Goal: Find specific page/section: Find specific page/section

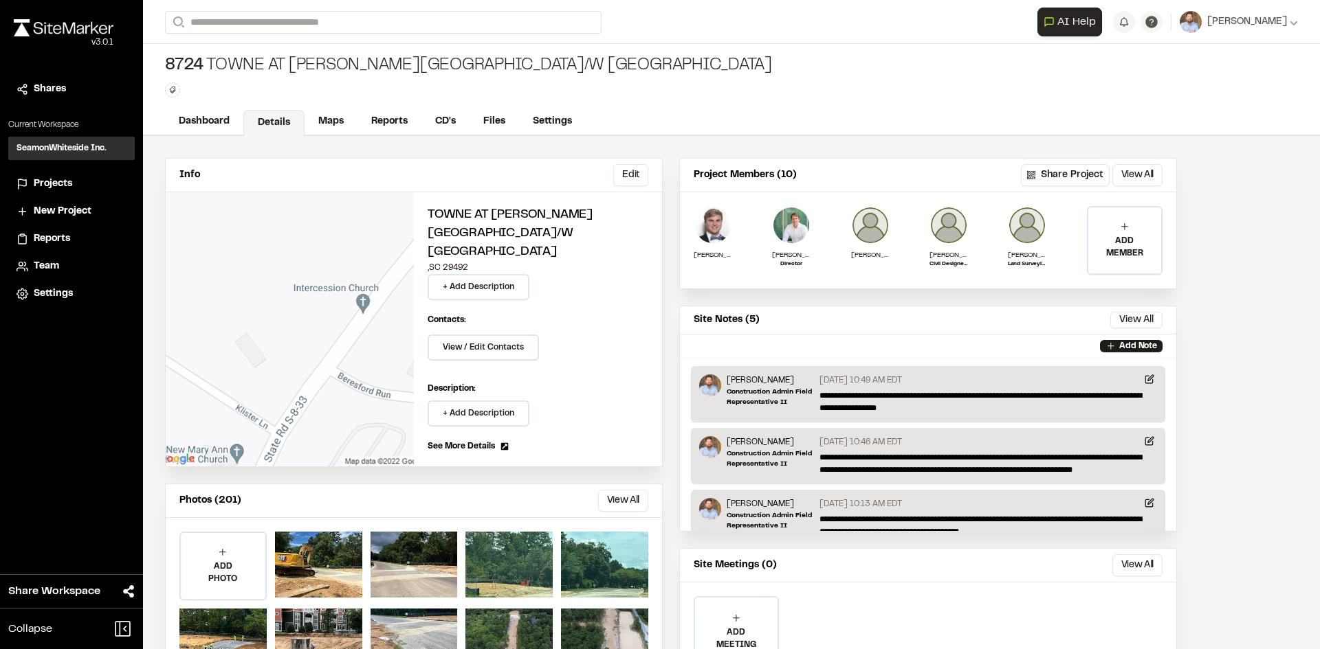
click at [48, 181] on span "Projects" at bounding box center [53, 184] width 38 height 15
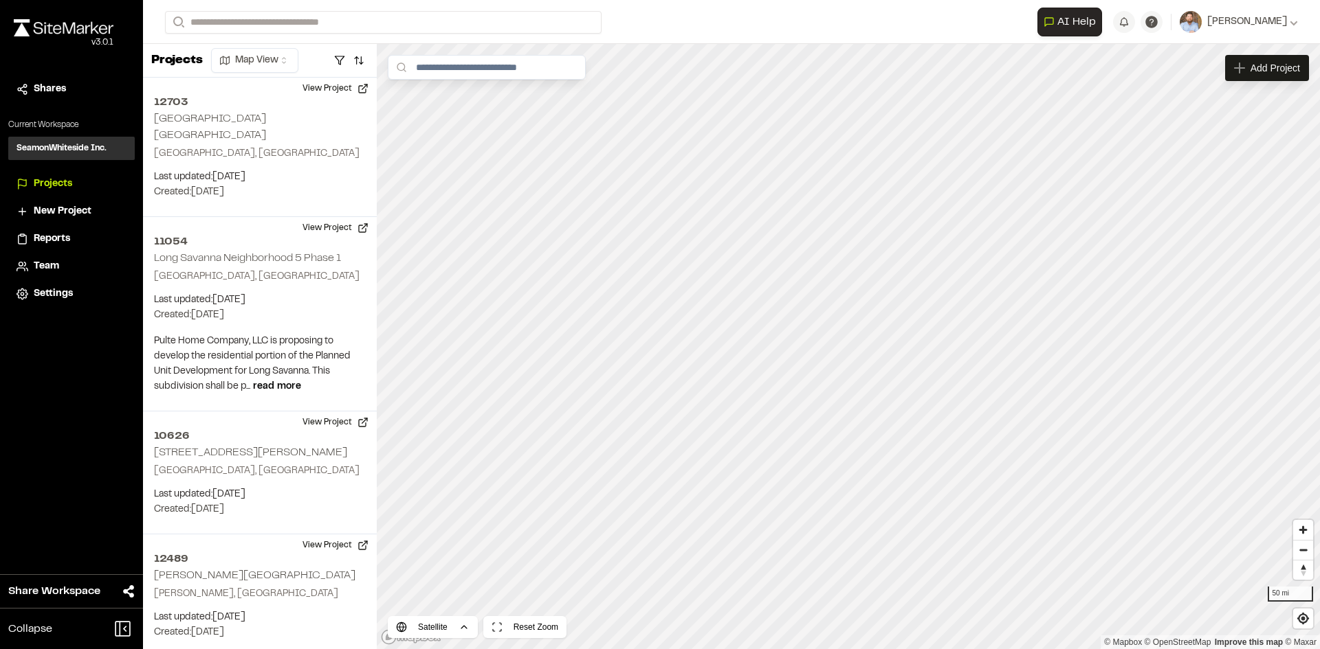
click at [63, 240] on span "Reports" at bounding box center [52, 239] width 36 height 15
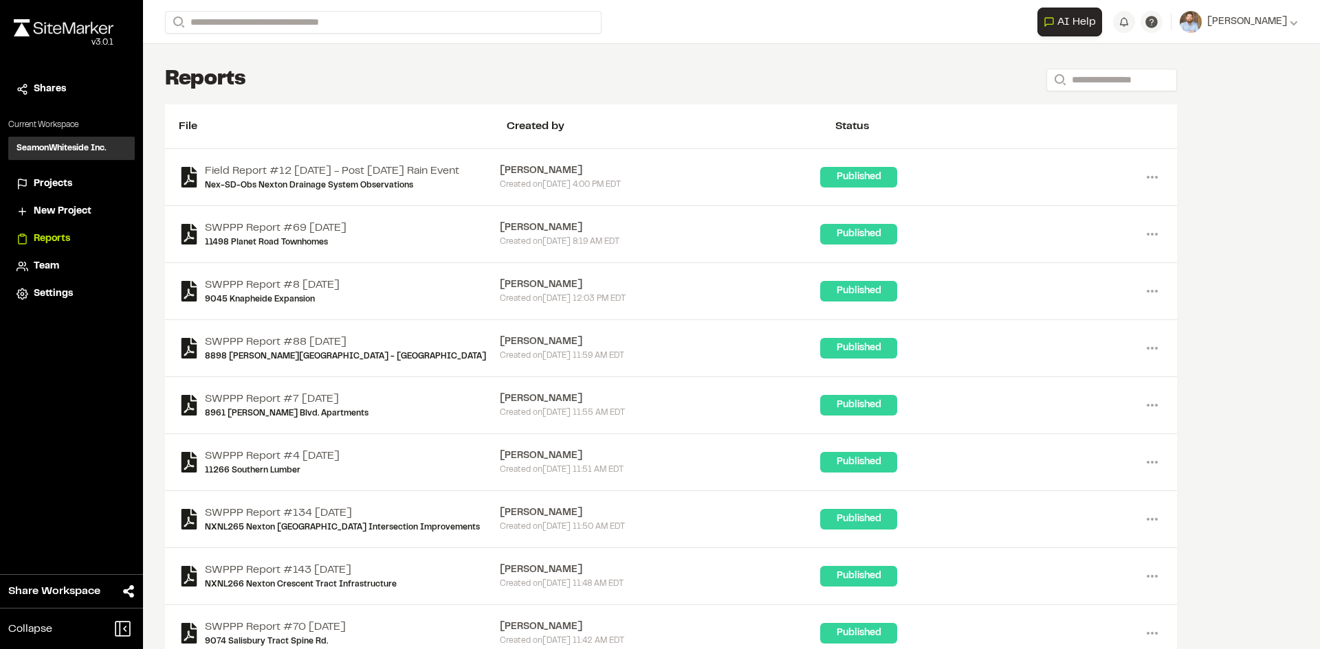
click at [59, 186] on span "Projects" at bounding box center [53, 184] width 38 height 15
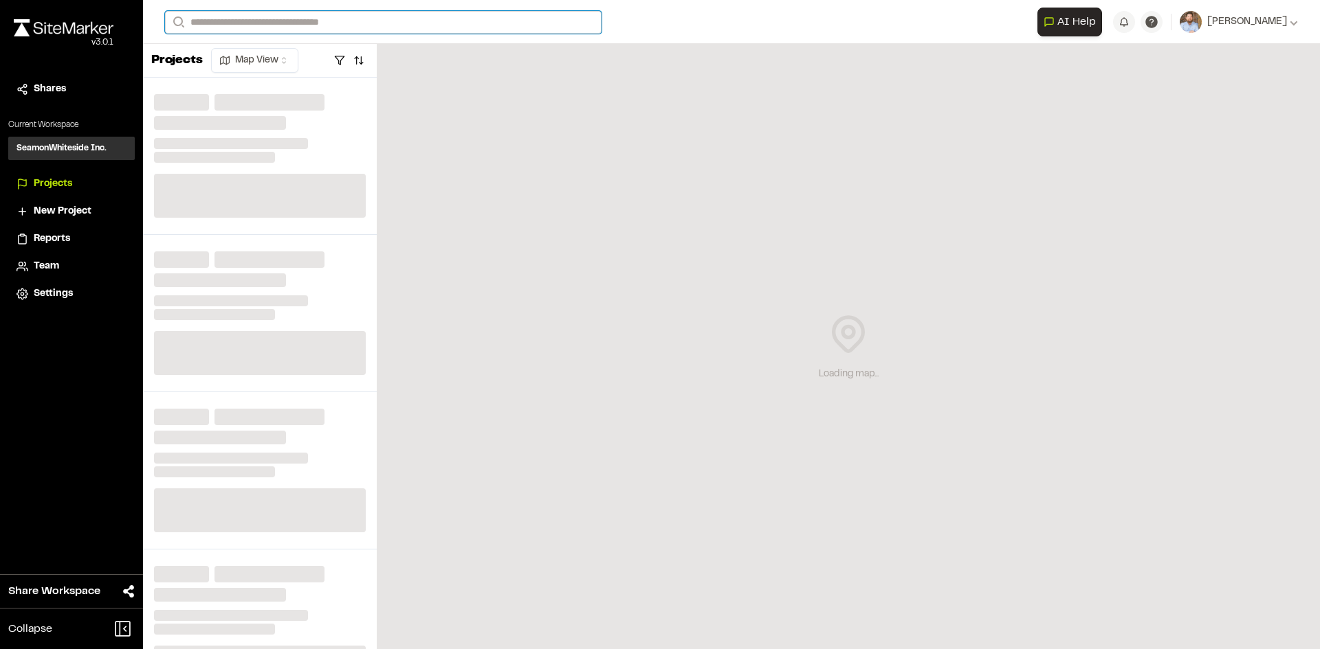
click at [230, 21] on input "Search" at bounding box center [383, 22] width 436 height 23
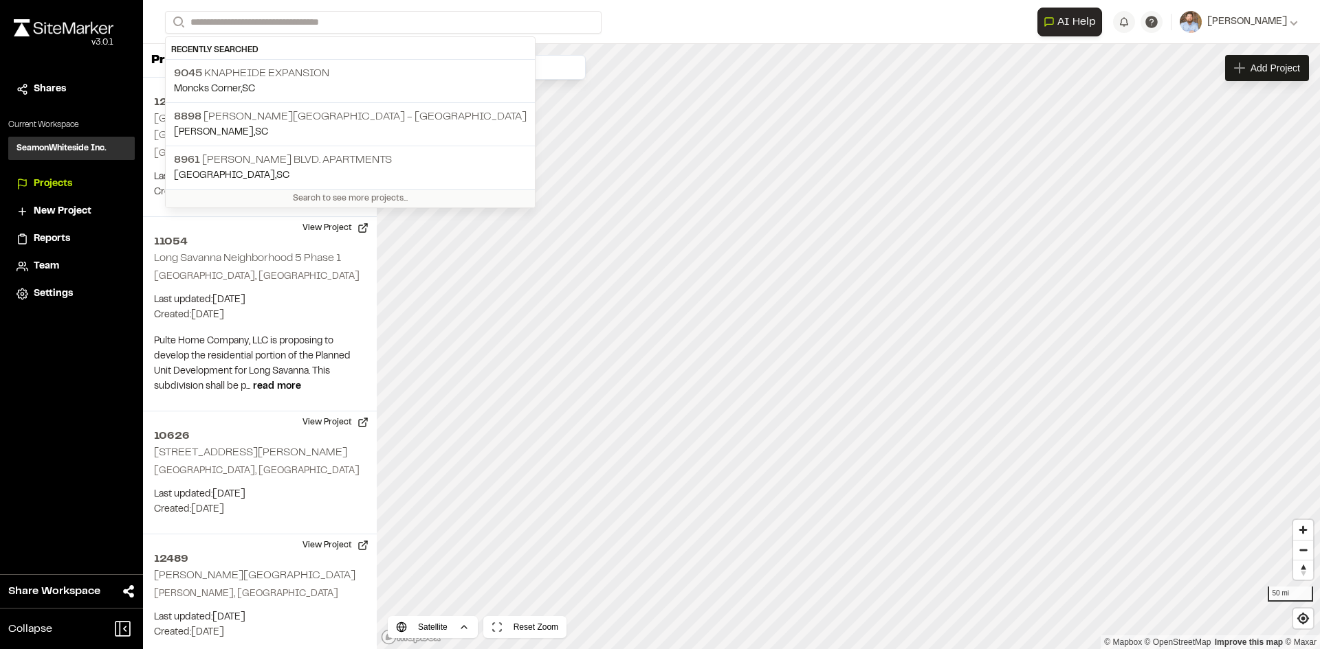
click at [104, 374] on div "Close sidebar v 3.0.1 Shares Current Workspace SeamonWhiteside Inc. SI Projects…" at bounding box center [71, 324] width 143 height 649
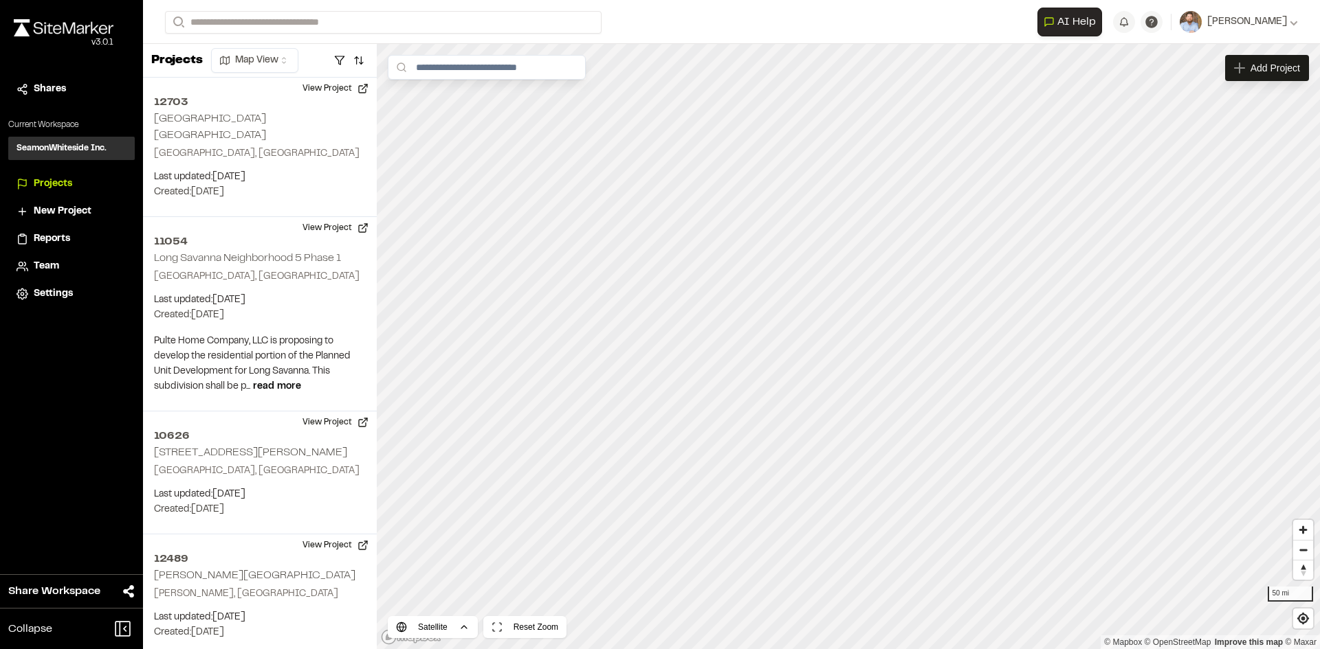
click at [54, 241] on span "Reports" at bounding box center [52, 239] width 36 height 15
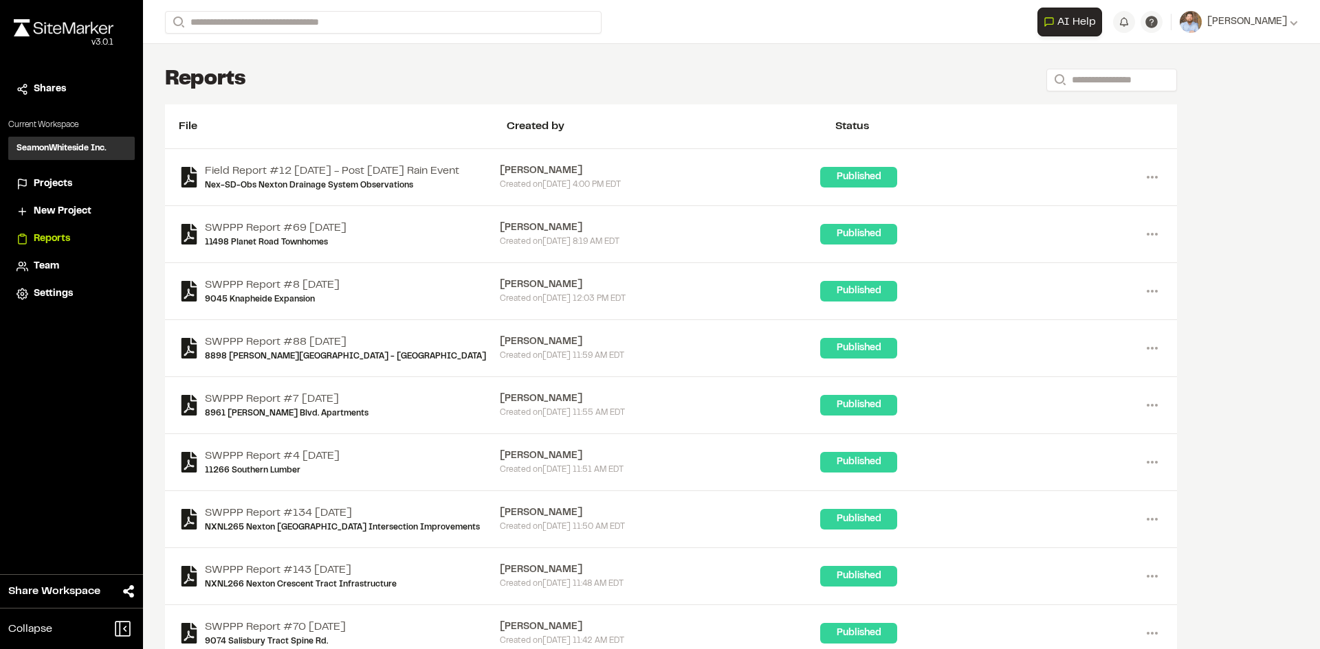
click at [63, 179] on span "Projects" at bounding box center [53, 184] width 38 height 15
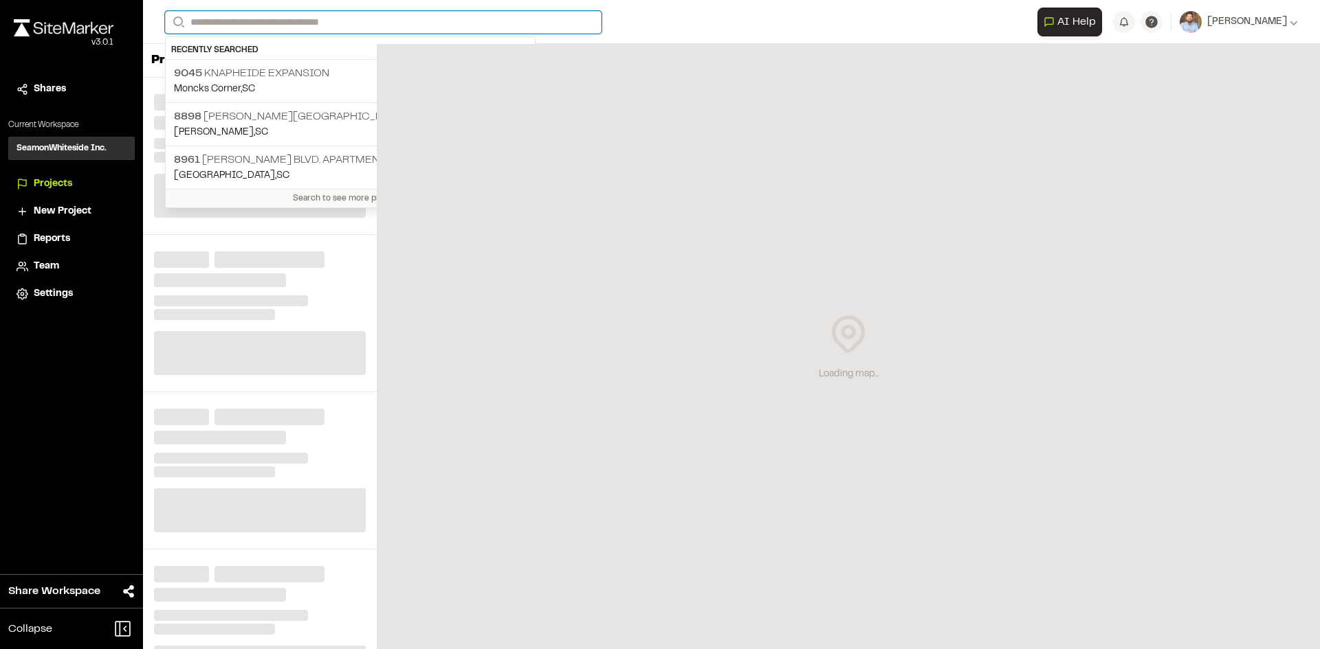
click at [238, 19] on input "Search" at bounding box center [383, 22] width 436 height 23
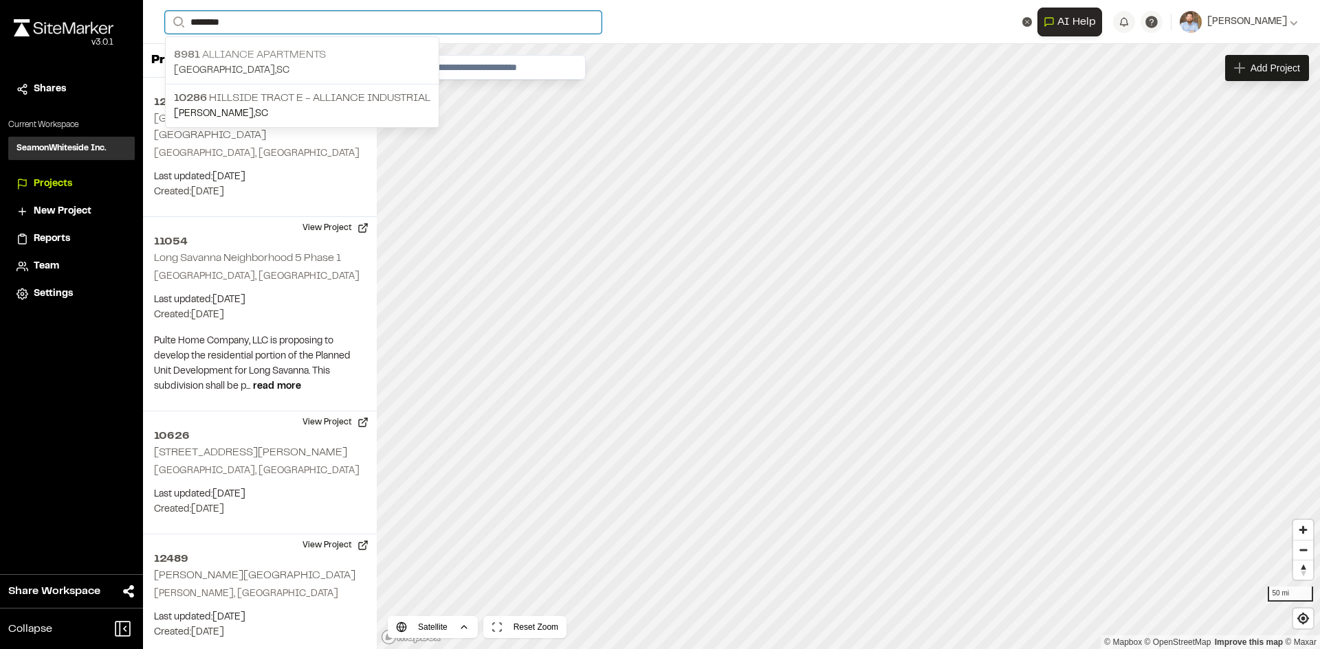
type input "********"
click at [291, 55] on p "8981 Alliance Apartments" at bounding box center [302, 55] width 256 height 16
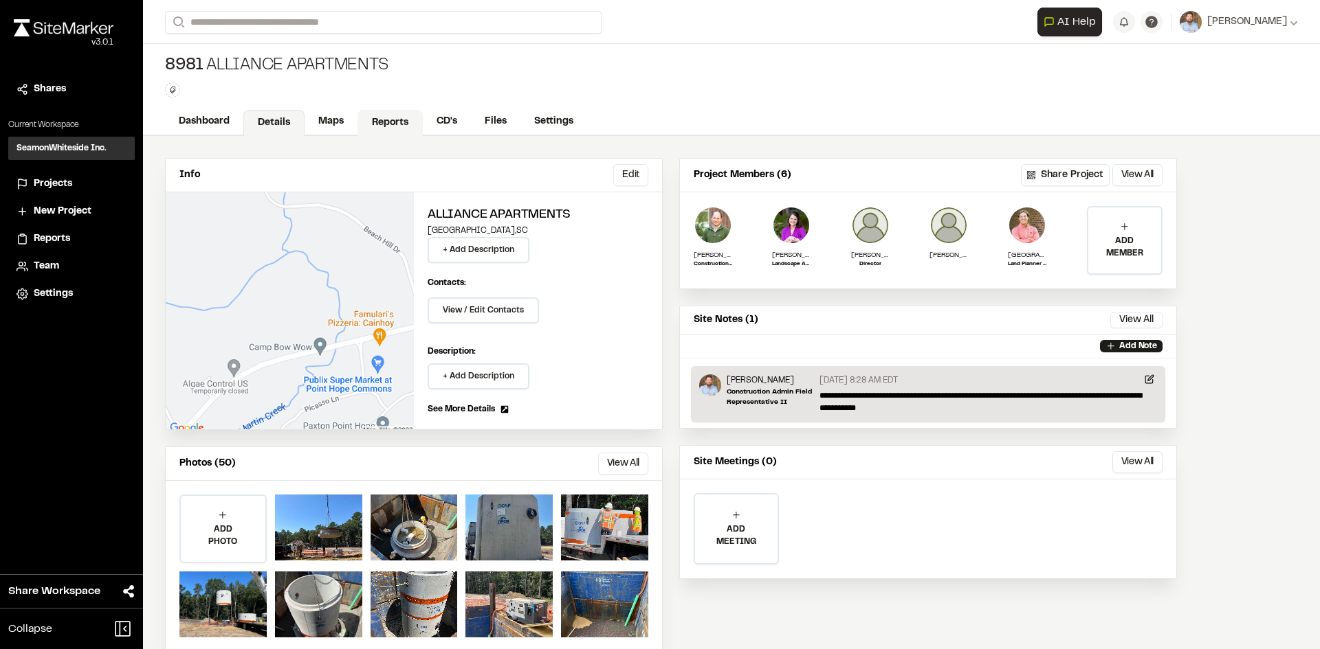
click at [386, 123] on link "Reports" at bounding box center [389, 123] width 65 height 26
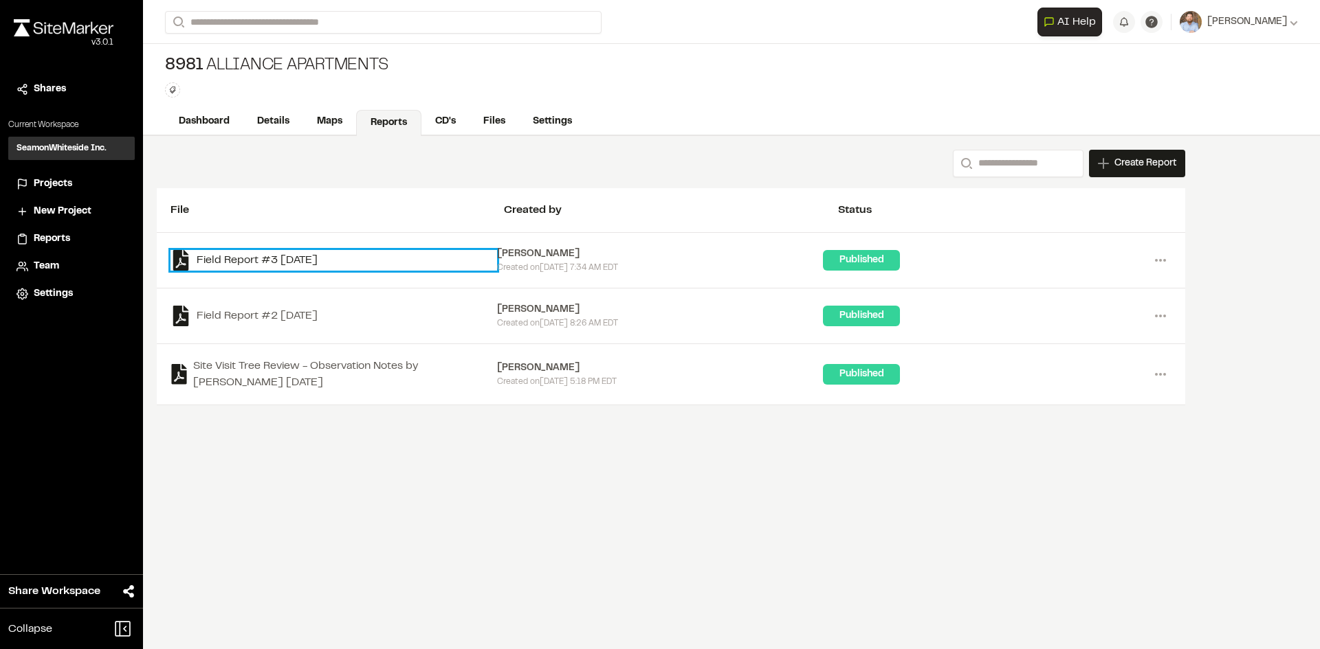
click at [282, 260] on link "Field Report #3 [DATE]" at bounding box center [333, 260] width 326 height 21
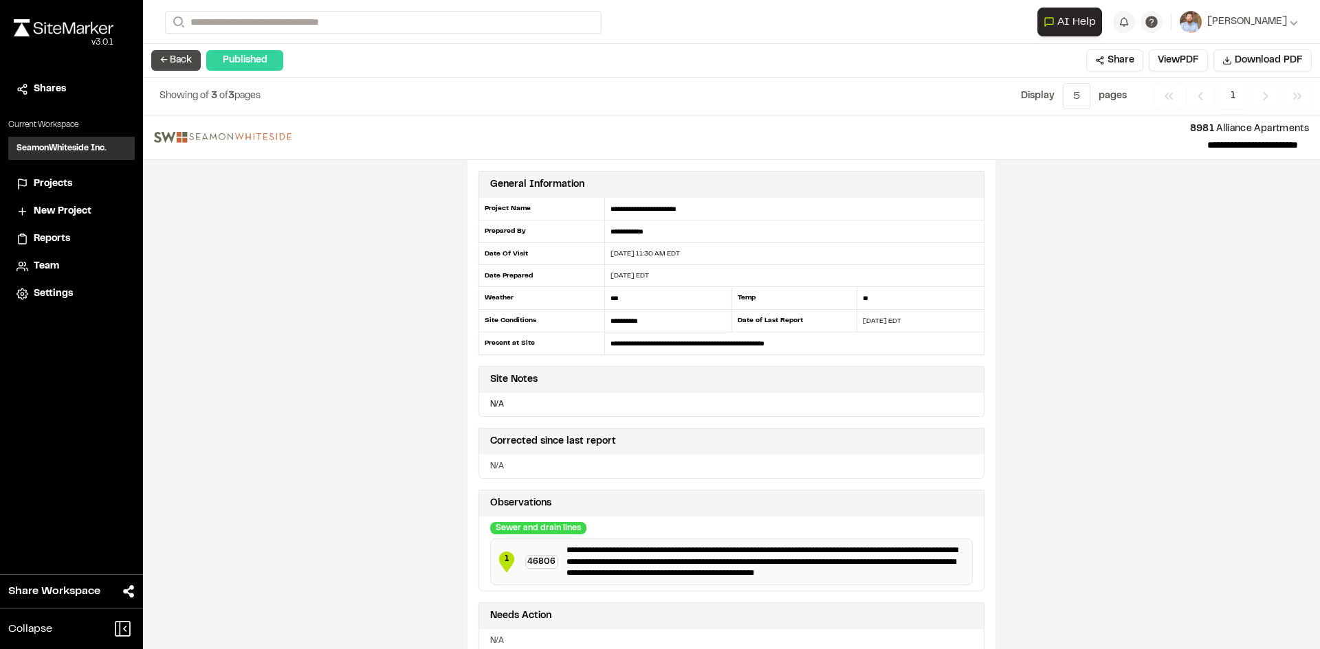
click at [197, 64] on button "← Back" at bounding box center [175, 60] width 49 height 21
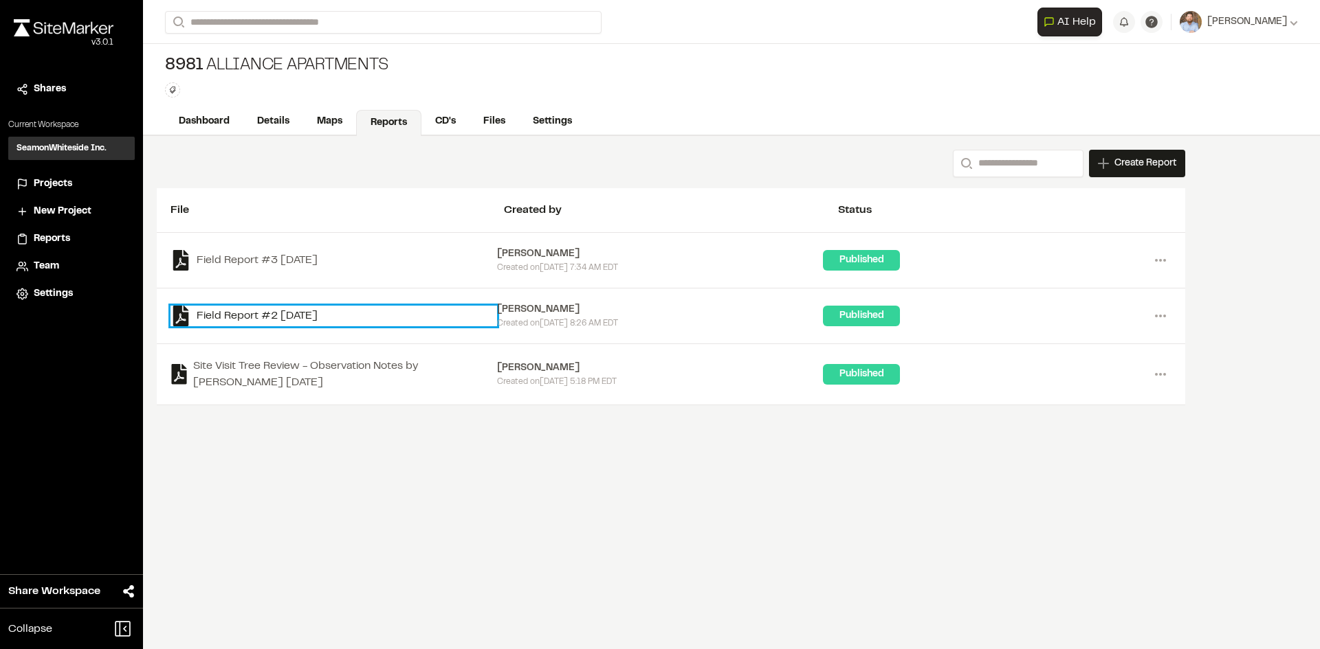
click at [321, 316] on link "Field Report #2 [DATE]" at bounding box center [333, 316] width 326 height 21
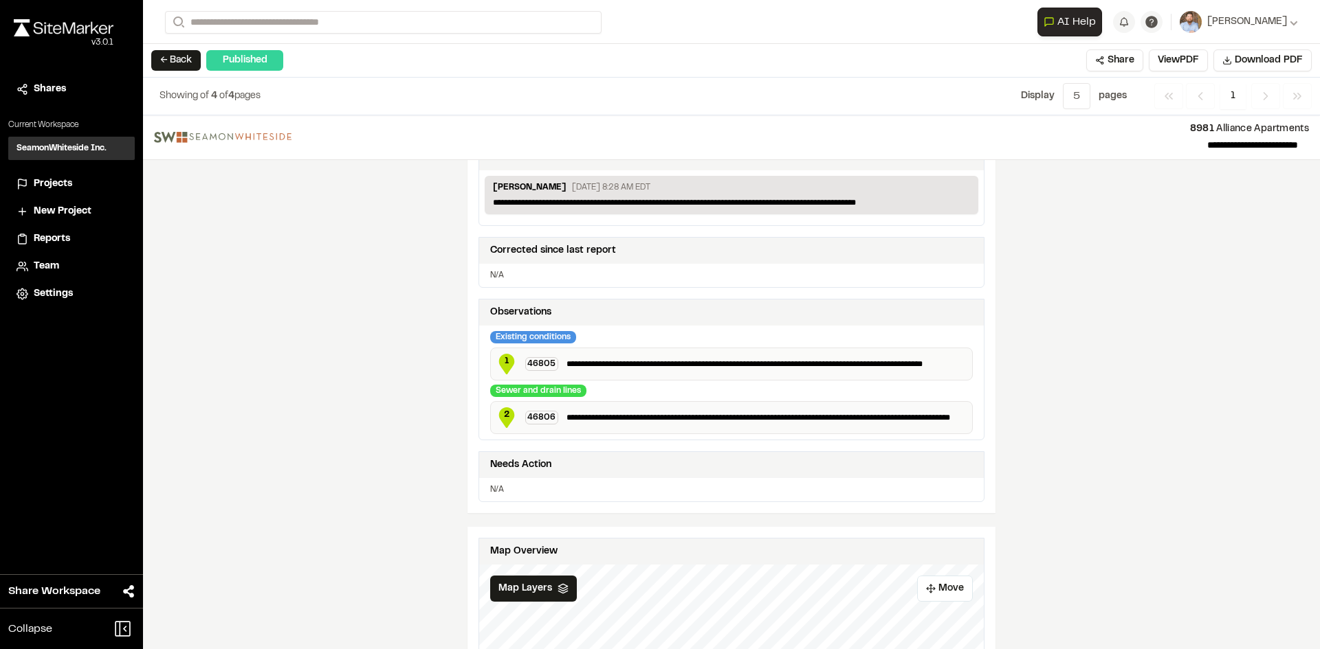
scroll to position [275, 0]
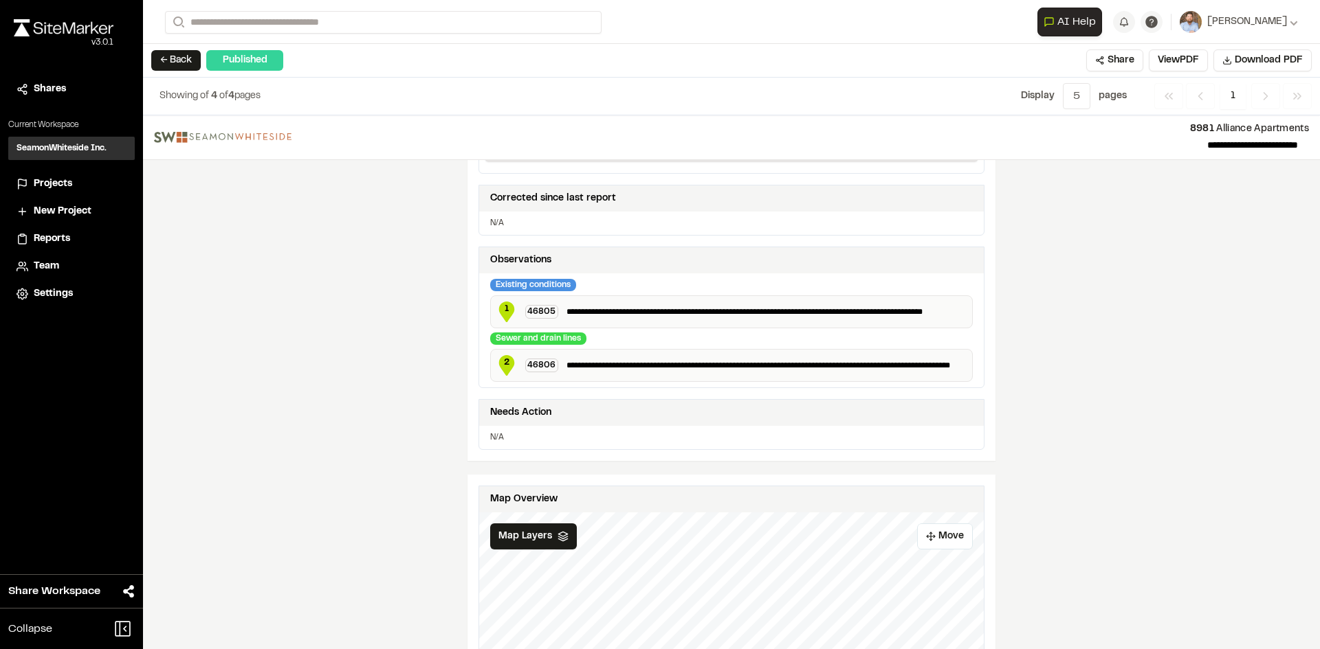
click at [61, 183] on span "Projects" at bounding box center [53, 184] width 38 height 15
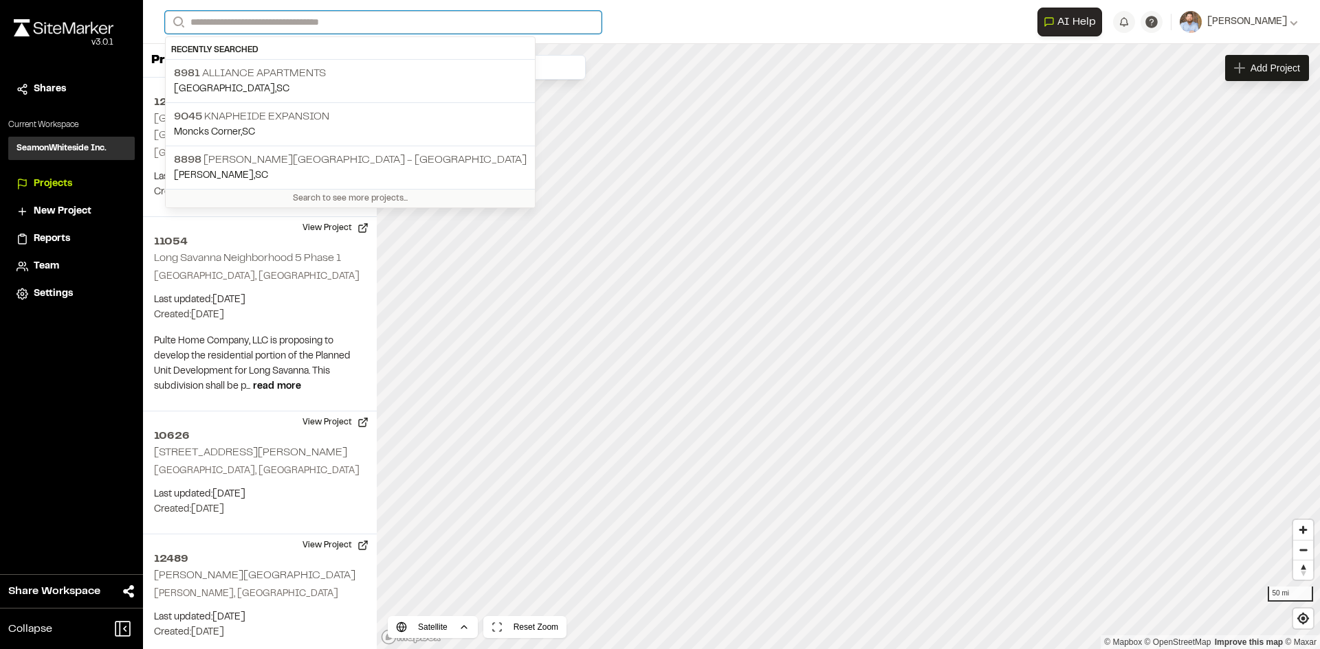
click at [250, 15] on input "Search" at bounding box center [383, 22] width 436 height 23
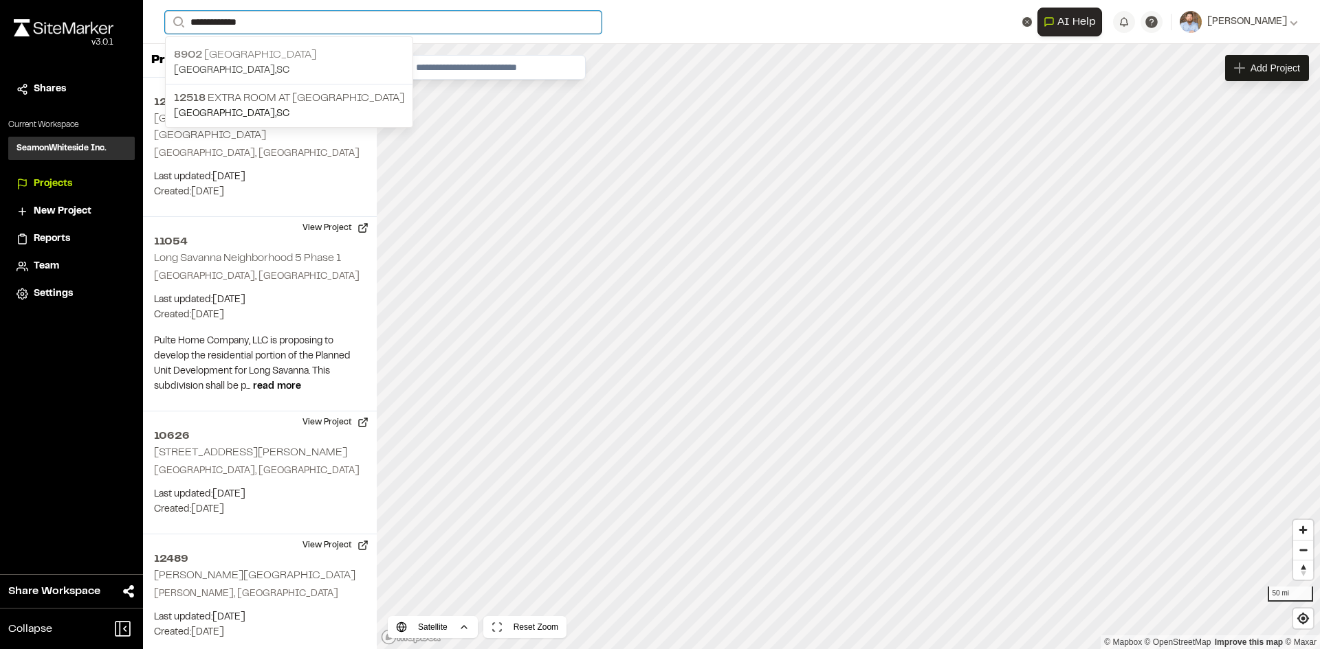
type input "**********"
click at [256, 16] on input "**********" at bounding box center [383, 22] width 436 height 23
click at [286, 64] on p "[GEOGRAPHIC_DATA] , [GEOGRAPHIC_DATA]" at bounding box center [289, 70] width 230 height 15
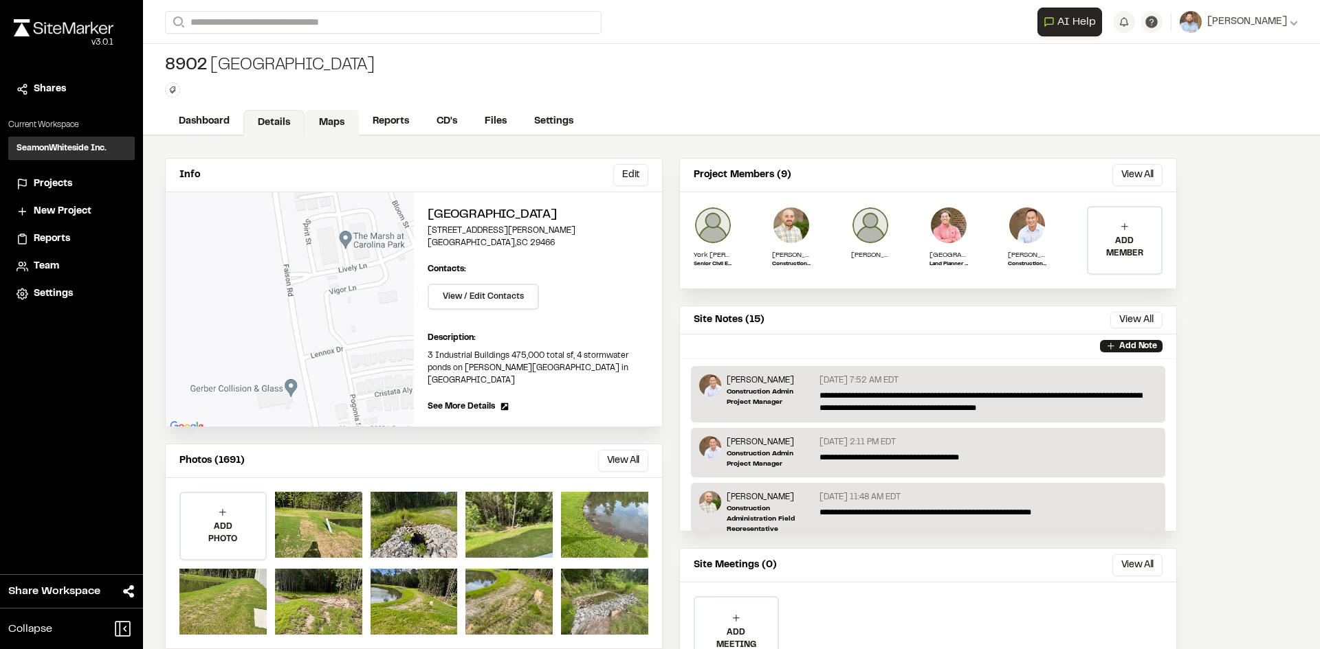
click at [333, 119] on link "Maps" at bounding box center [331, 123] width 54 height 26
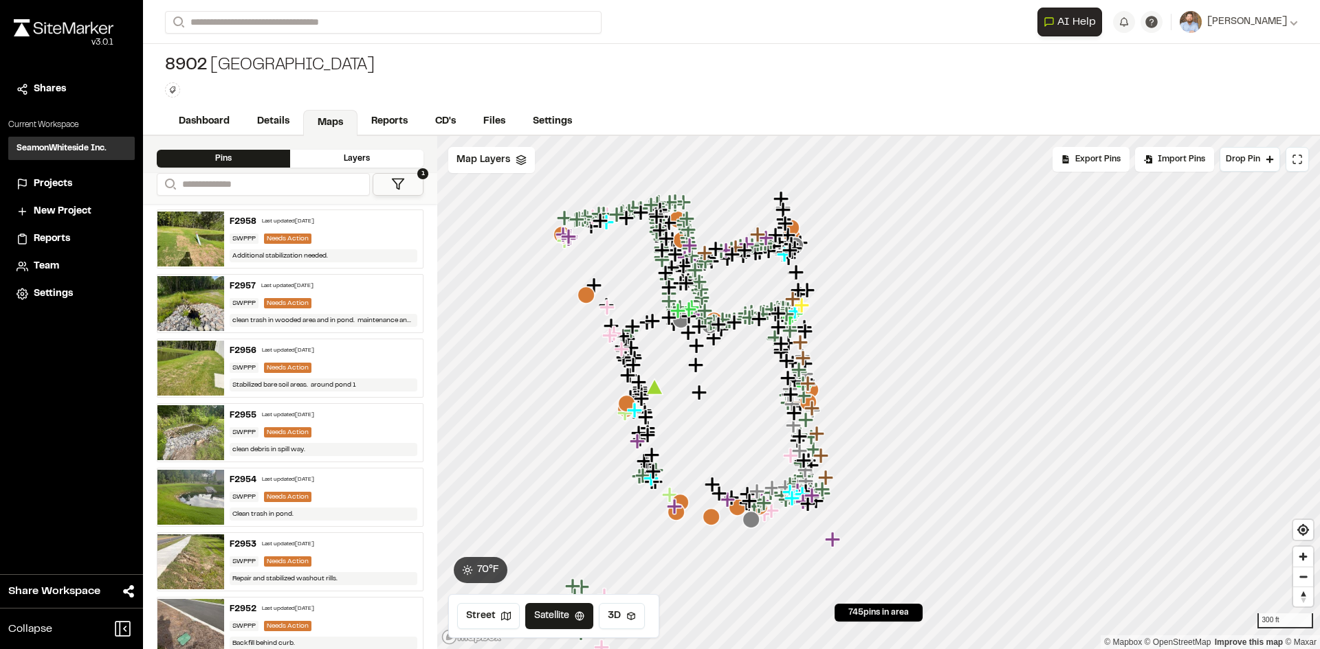
click at [698, 388] on icon "Map marker" at bounding box center [698, 392] width 15 height 15
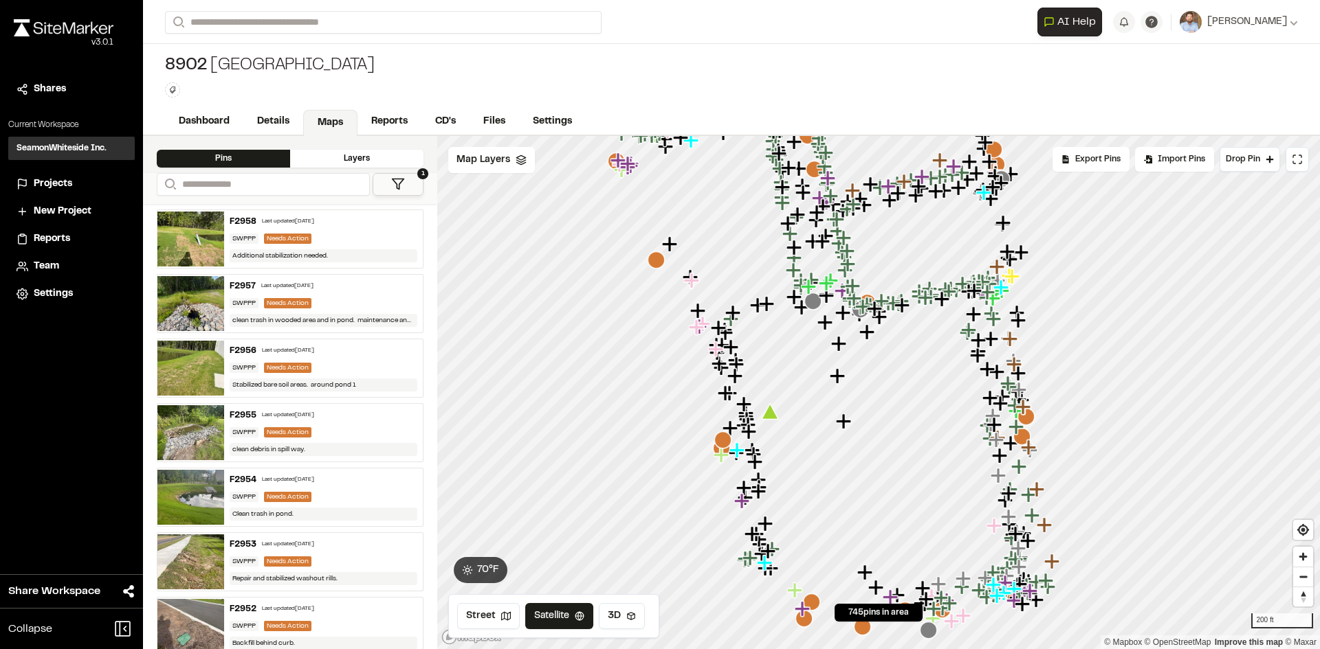
click at [1012, 340] on icon "Map marker" at bounding box center [1009, 338] width 15 height 15
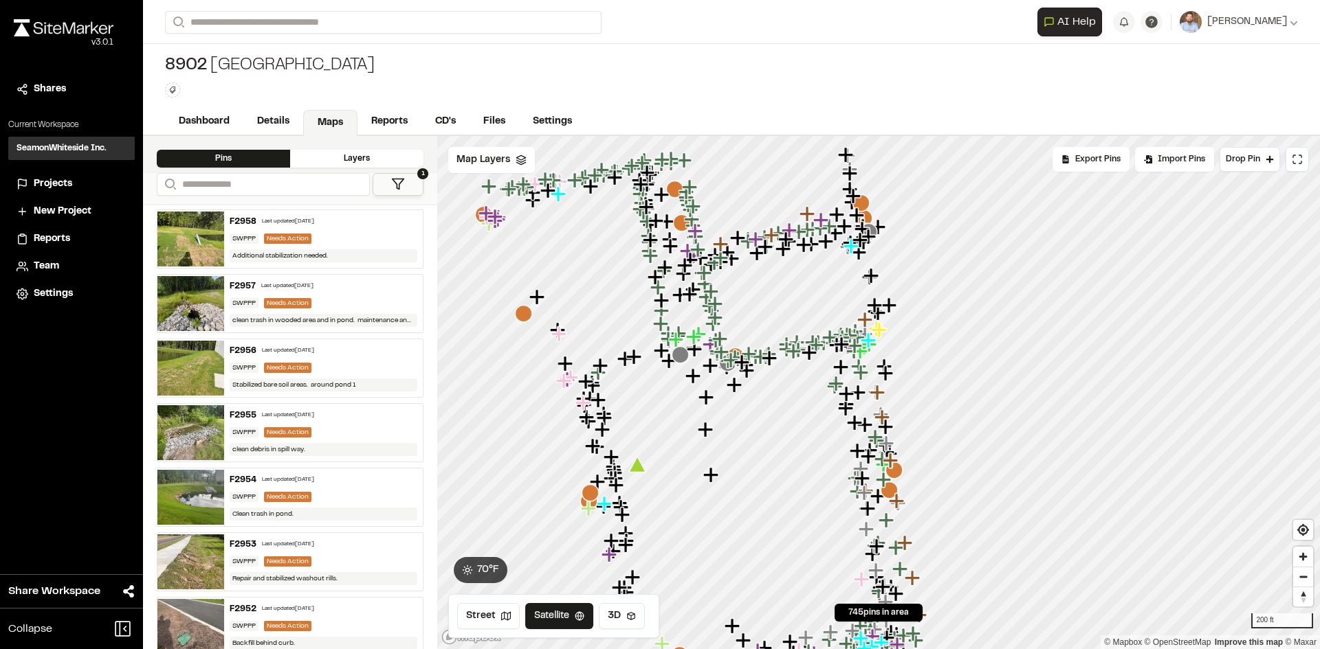
click at [891, 491] on icon "Map marker" at bounding box center [888, 490] width 17 height 17
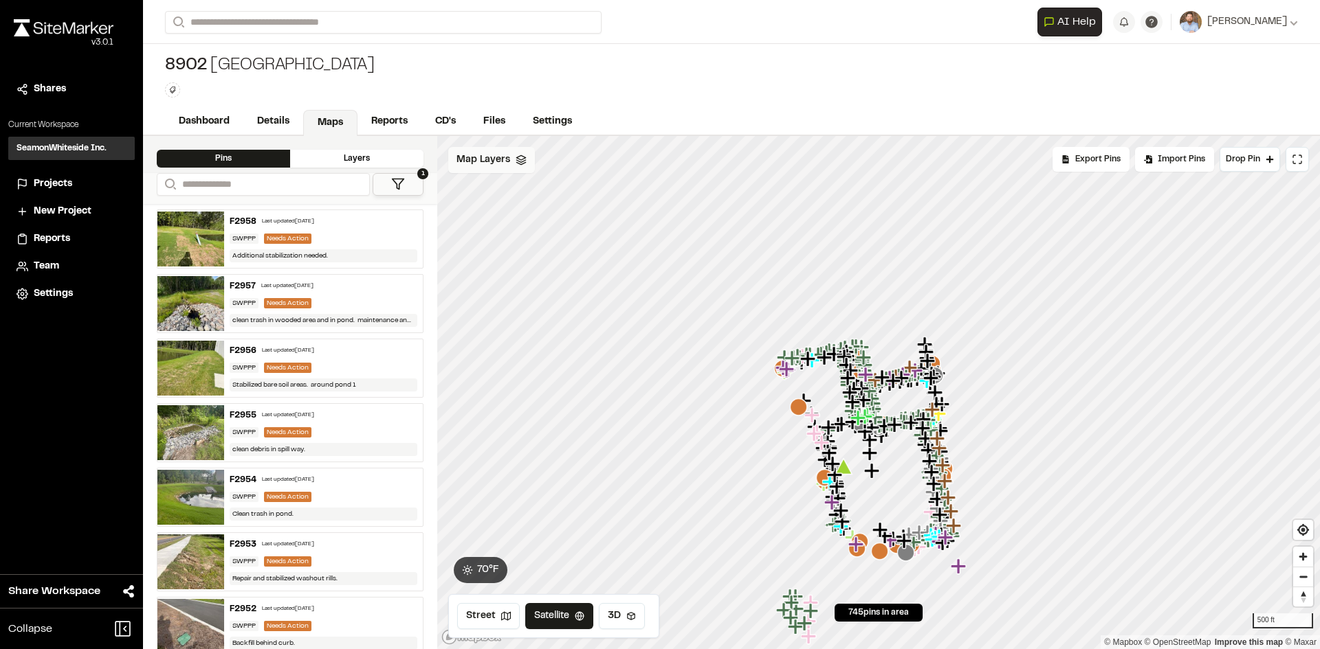
click at [492, 155] on span "Map Layers" at bounding box center [483, 160] width 54 height 15
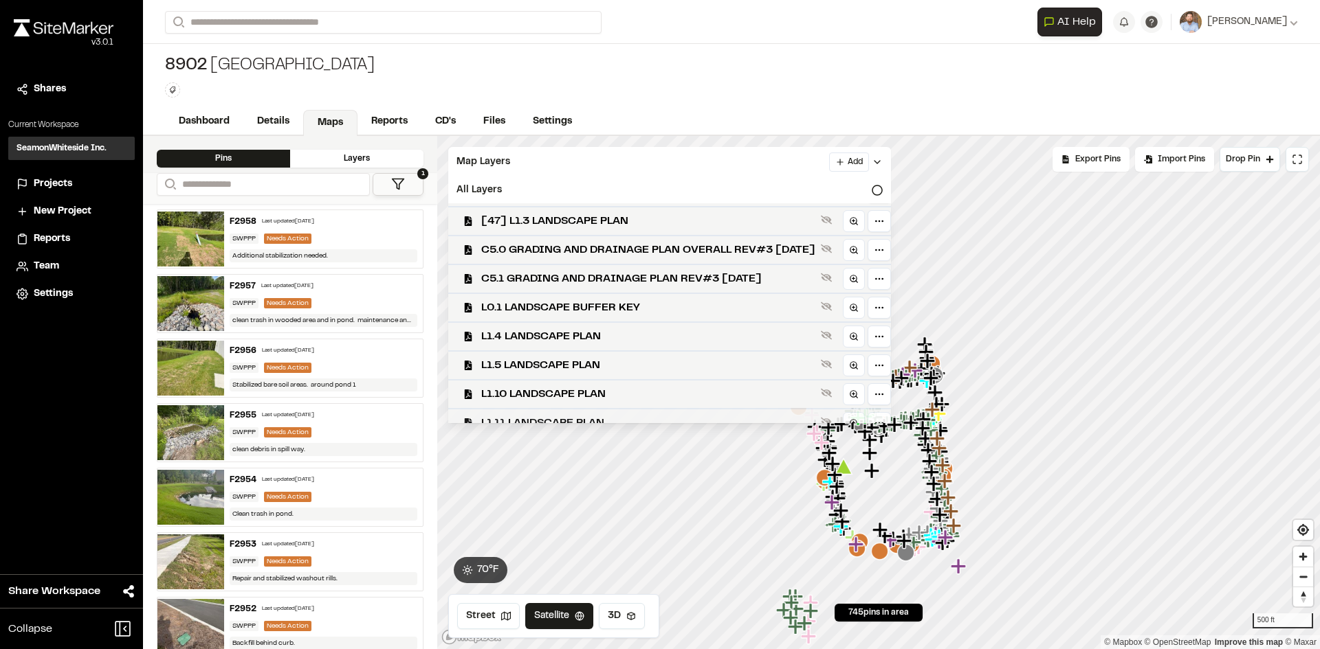
scroll to position [344, 0]
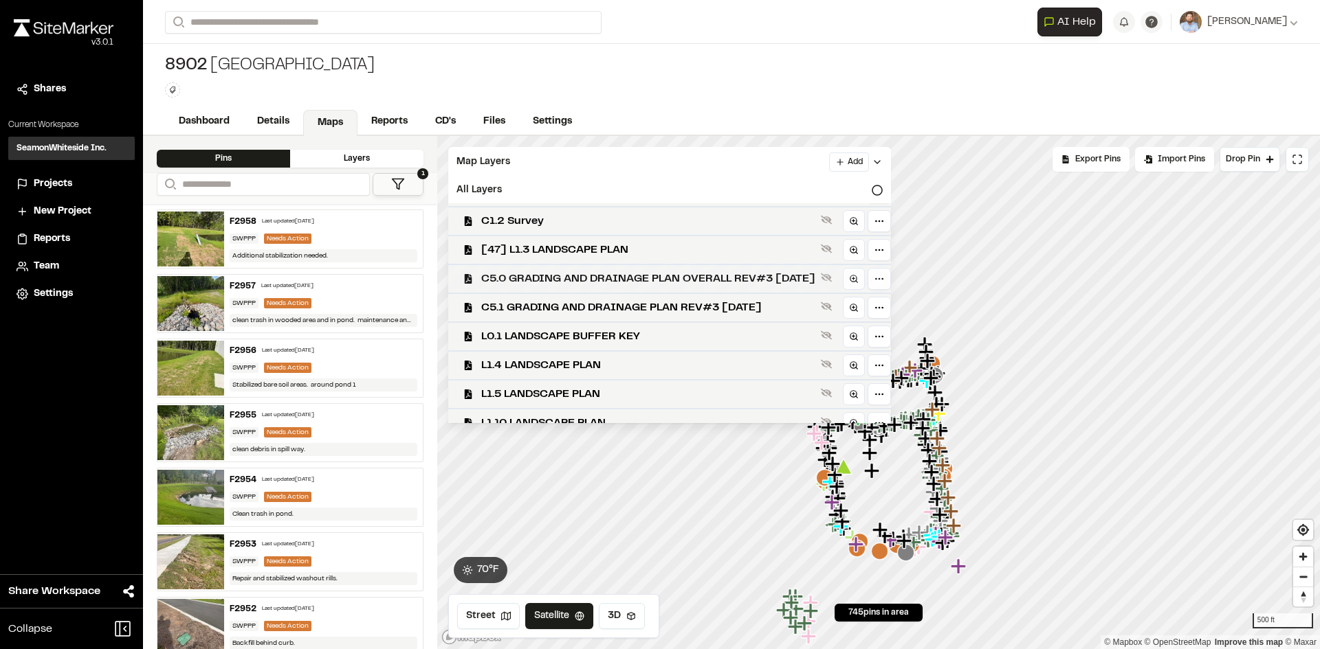
click at [665, 281] on span "C5.0 GRADING AND DRAINAGE PLAN OVERALL REV#3 [DATE]" at bounding box center [648, 279] width 334 height 16
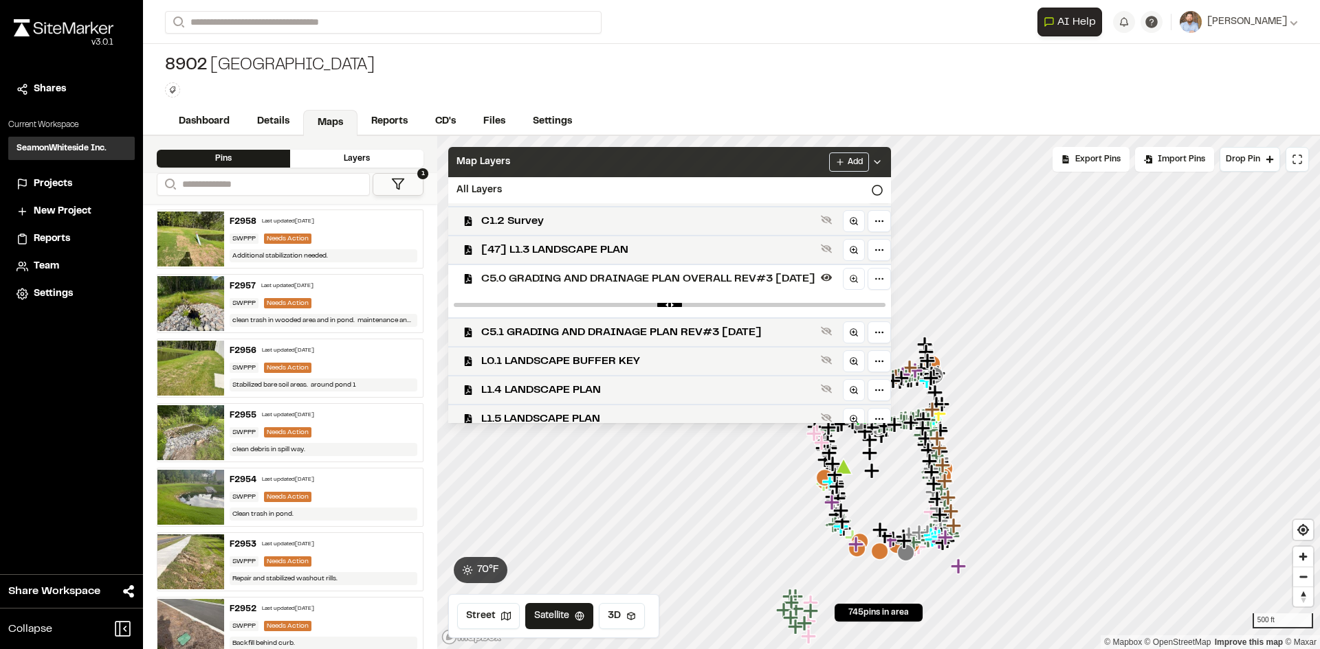
click at [882, 163] on icon at bounding box center [876, 162] width 11 height 11
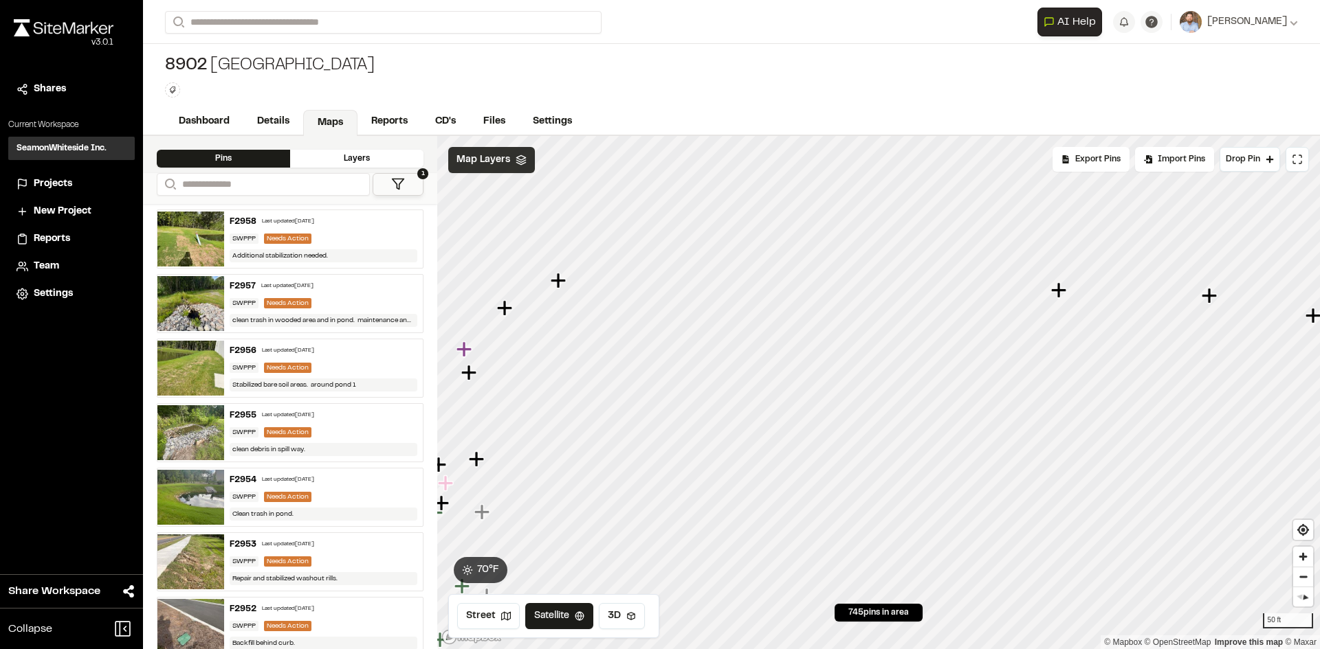
click at [461, 348] on icon "Map marker" at bounding box center [463, 349] width 15 height 15
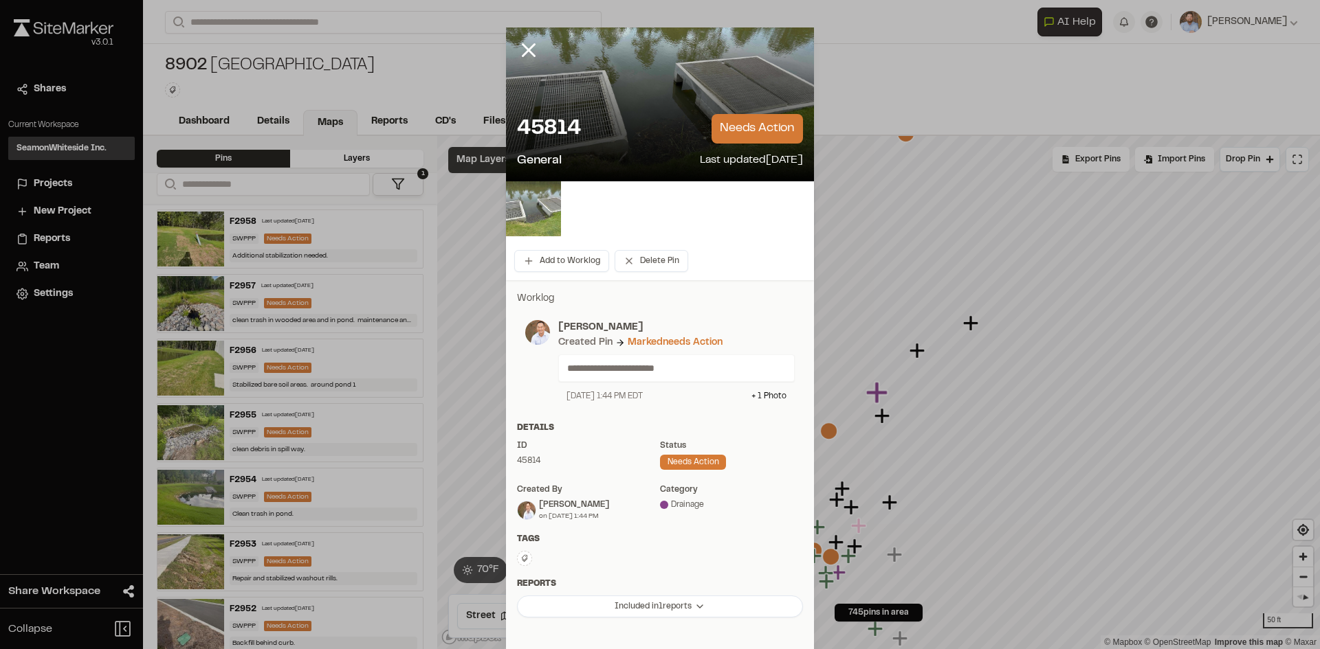
click at [532, 215] on img at bounding box center [533, 208] width 55 height 55
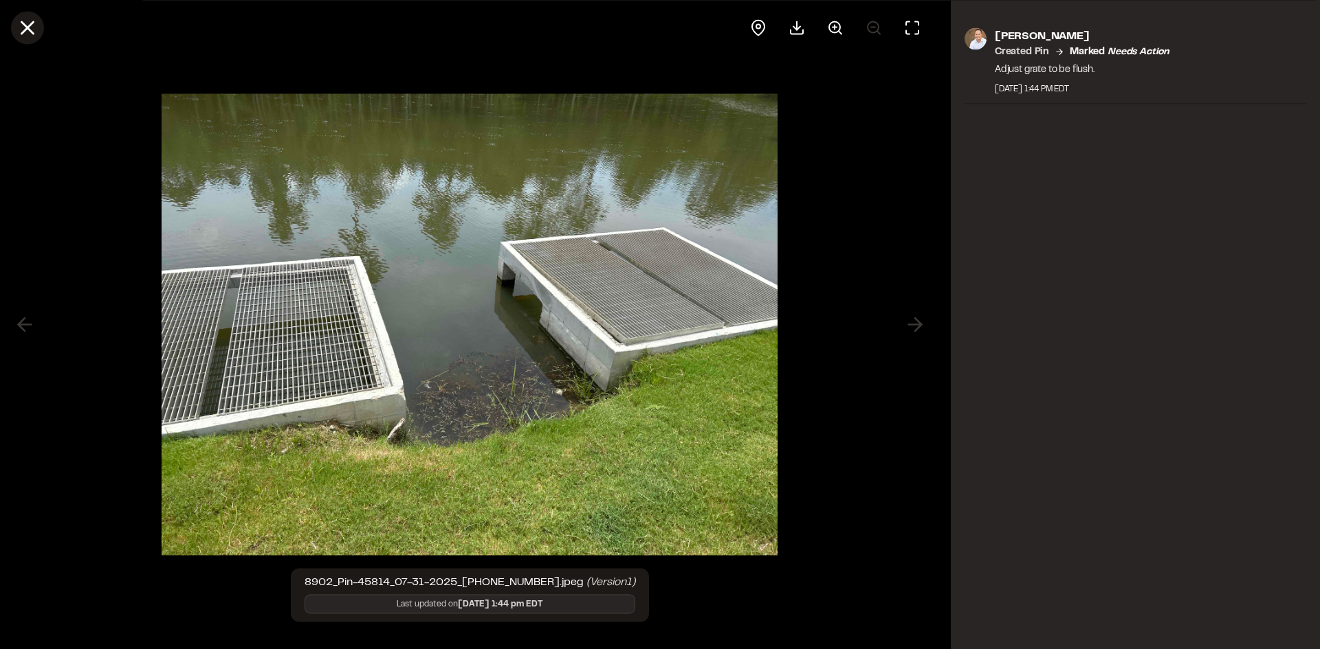
click at [32, 28] on icon at bounding box center [27, 27] width 23 height 23
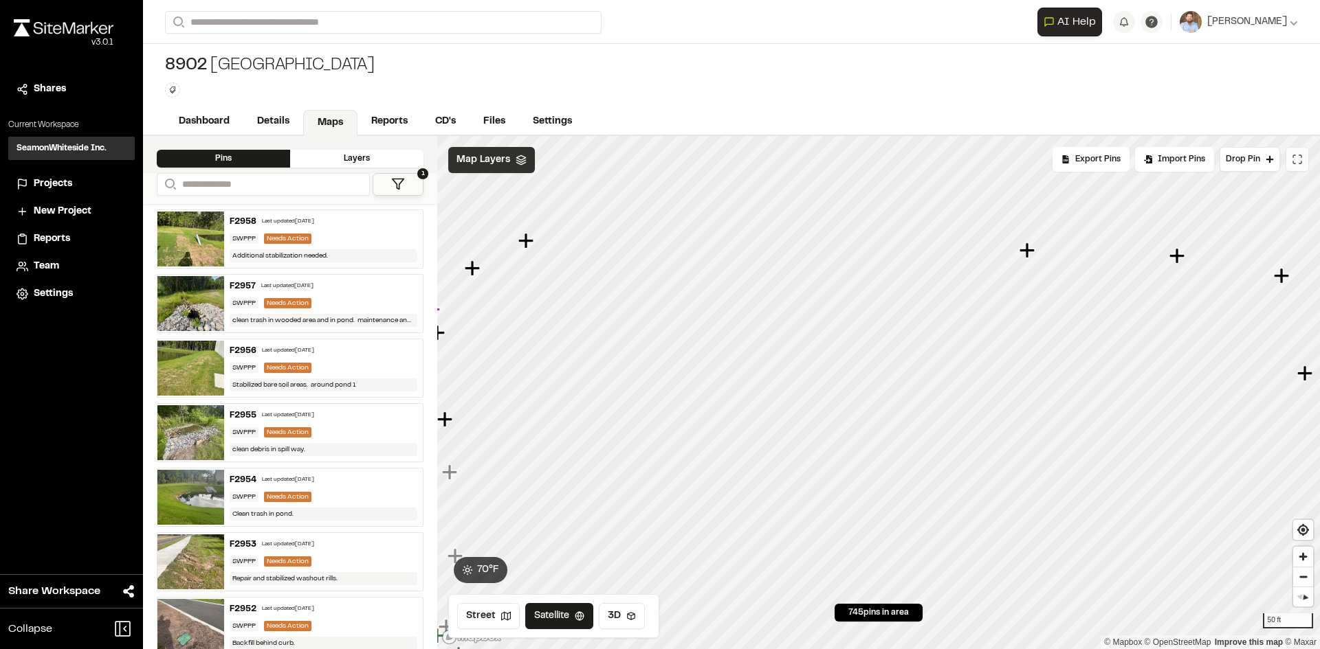
click at [1297, 159] on icon at bounding box center [1296, 159] width 11 height 11
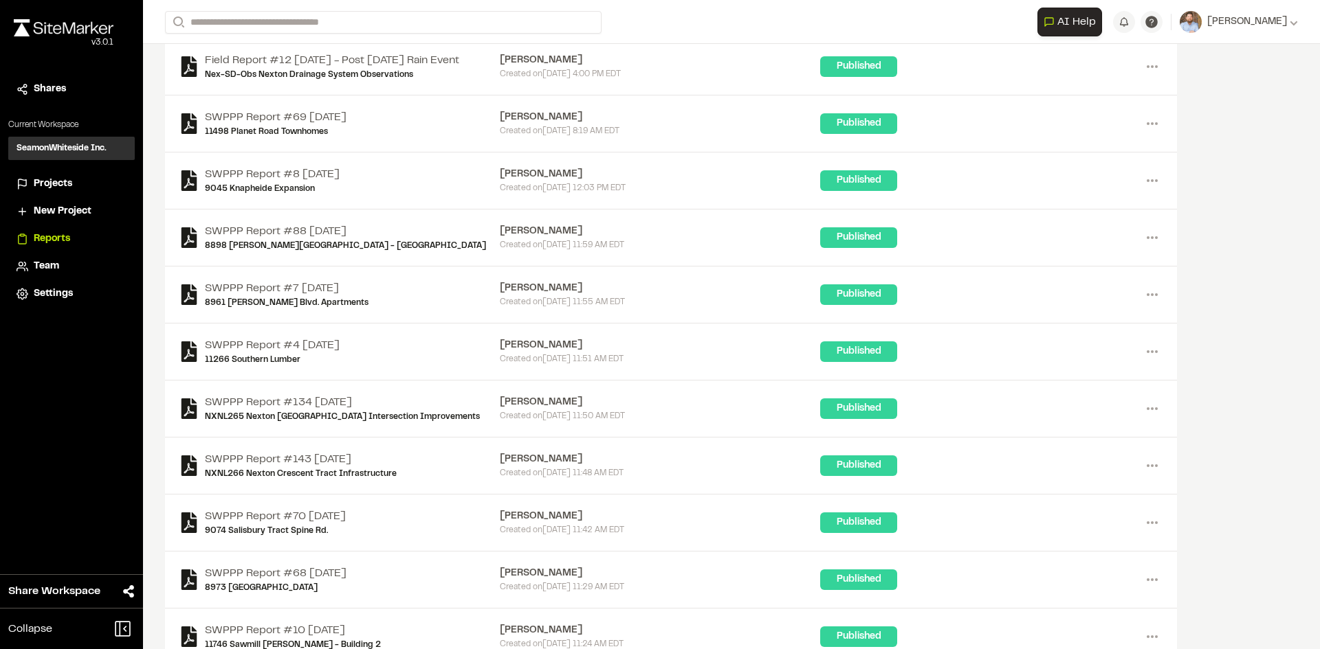
scroll to position [137, 0]
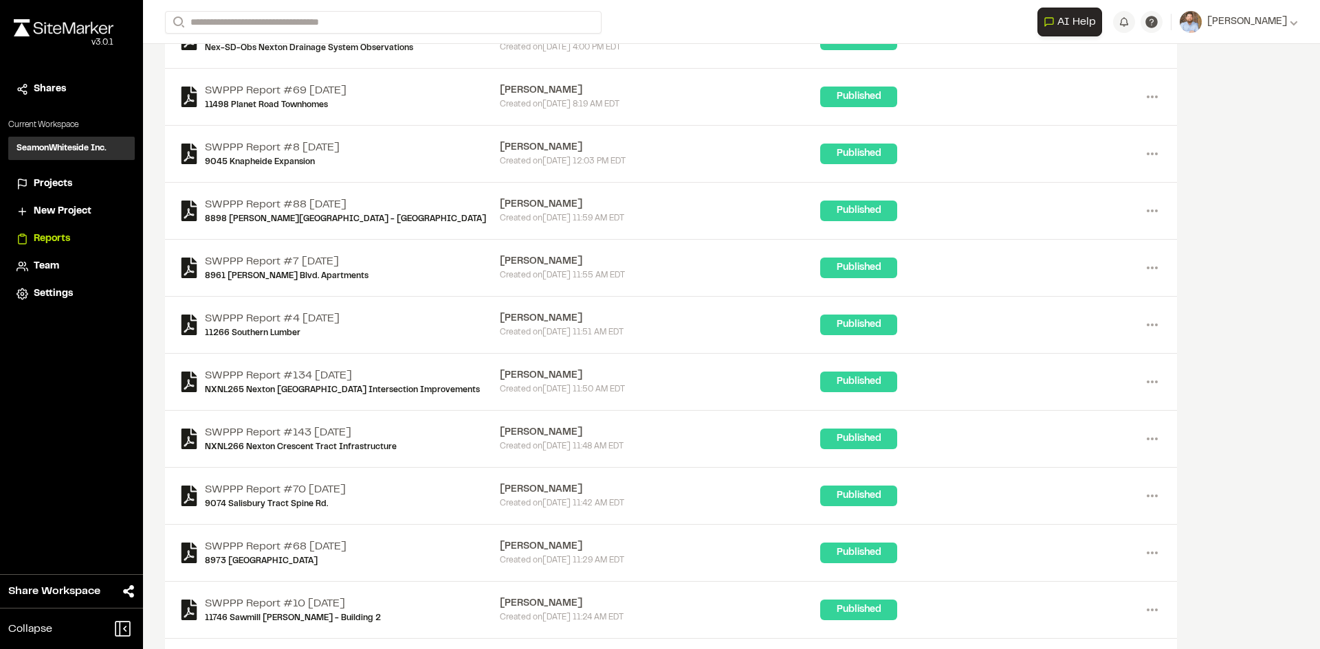
click at [62, 184] on span "Projects" at bounding box center [53, 184] width 38 height 15
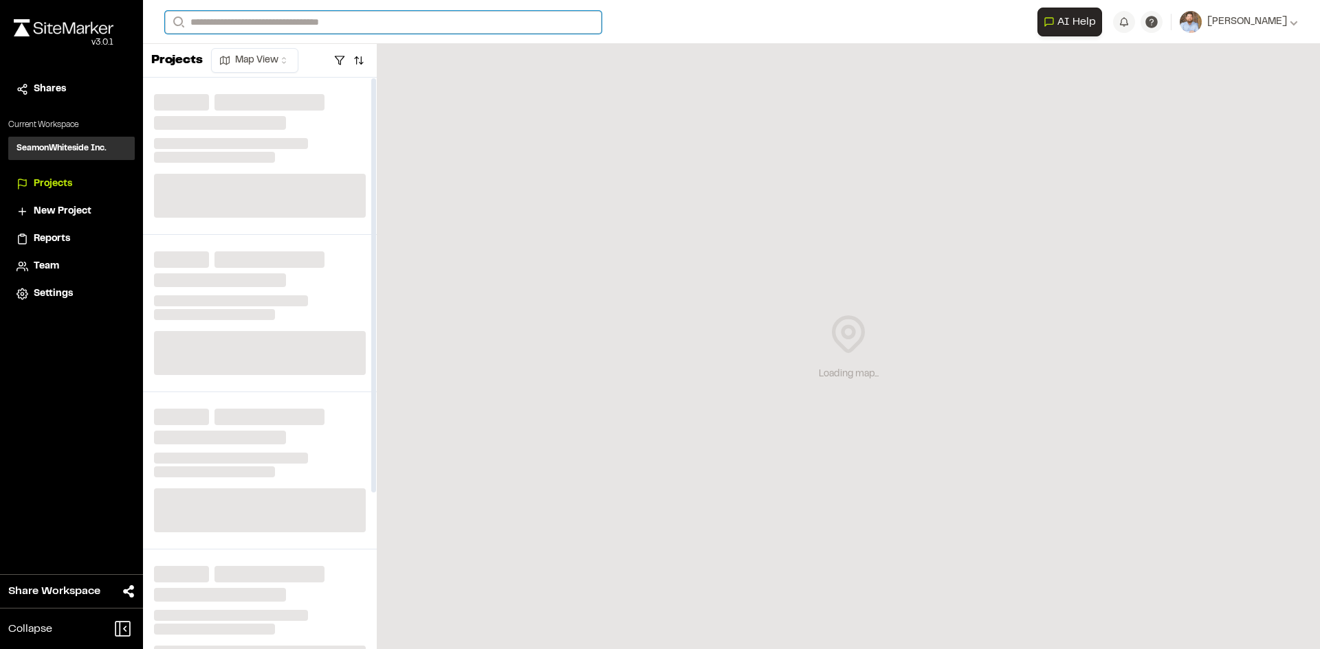
click at [271, 19] on input "Search" at bounding box center [383, 22] width 436 height 23
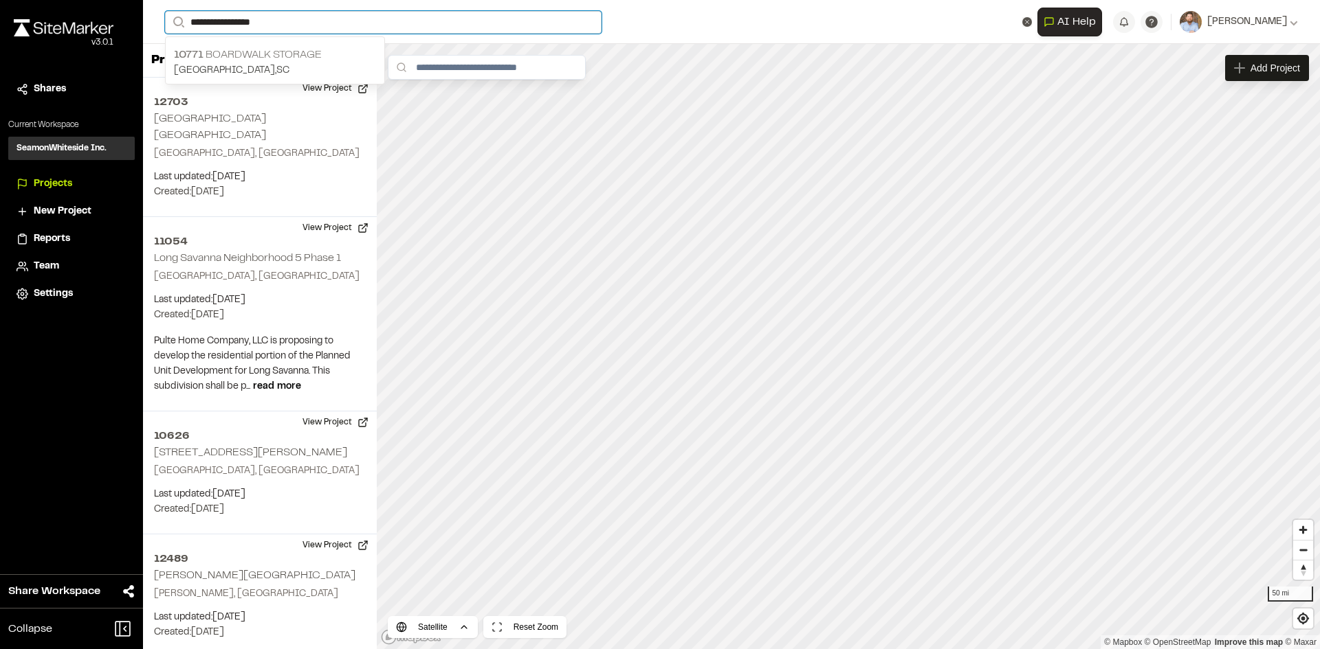
type input "**********"
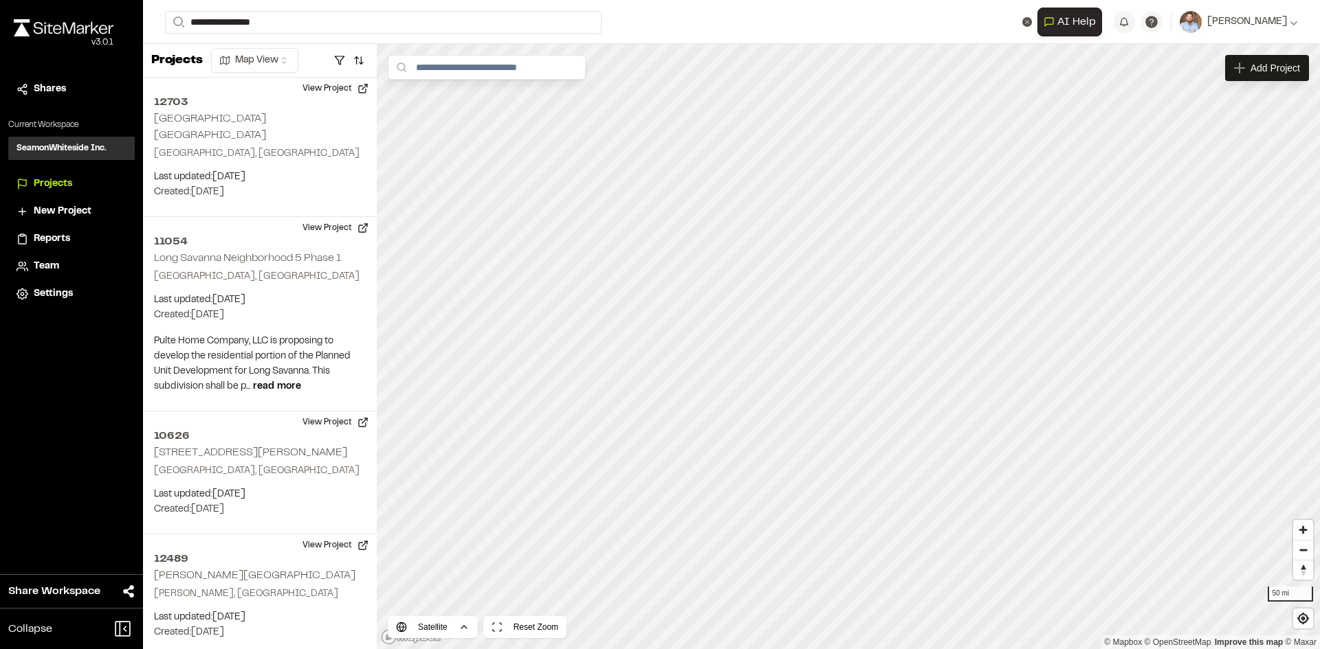
click at [289, 67] on p "Summerville , SC" at bounding box center [275, 70] width 202 height 15
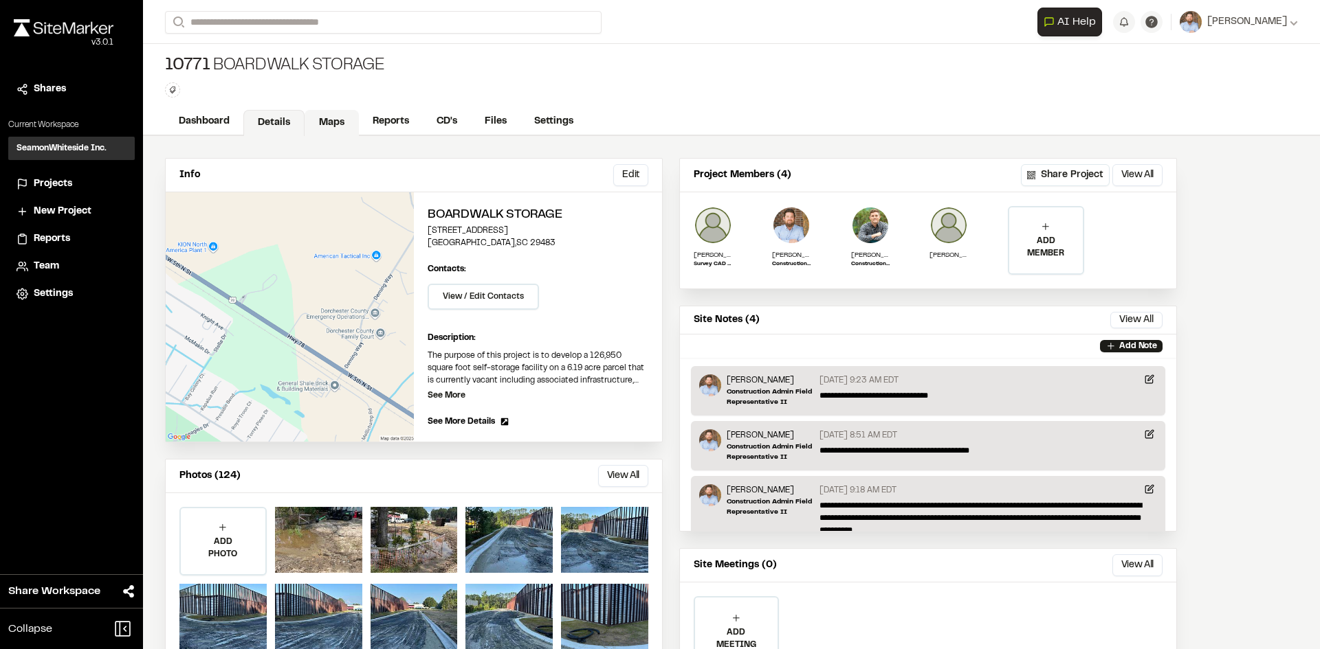
click at [331, 116] on link "Maps" at bounding box center [331, 123] width 54 height 26
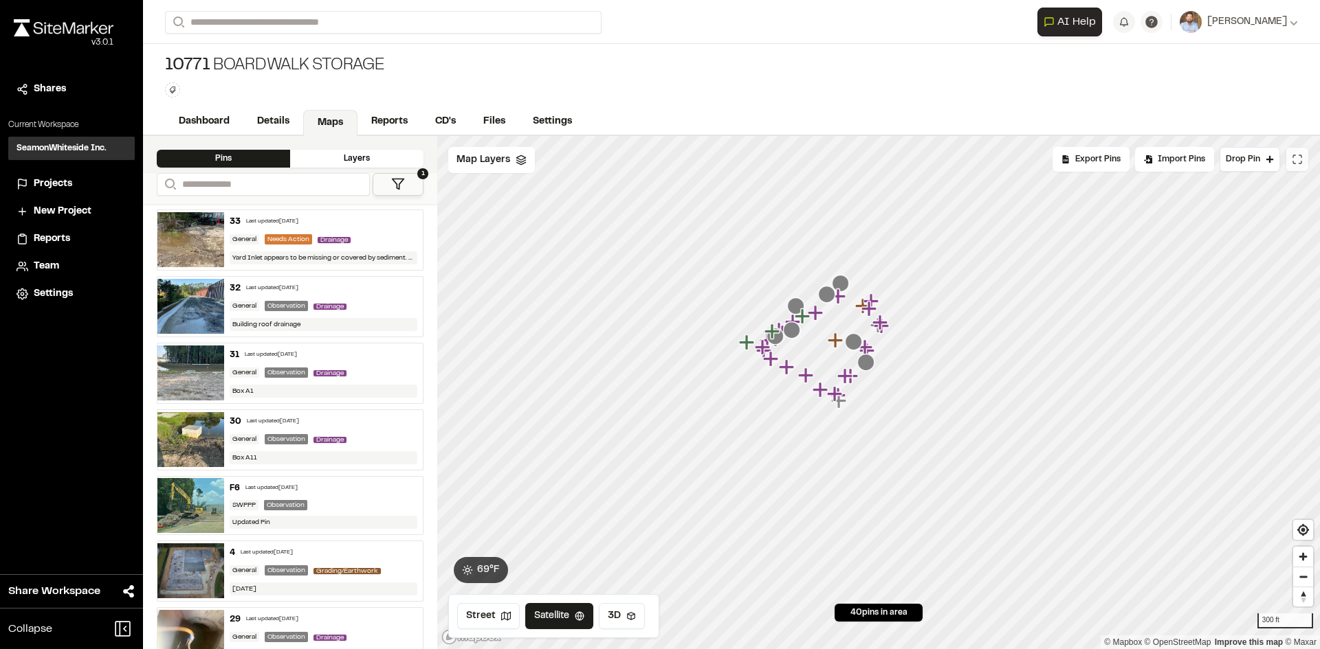
click at [1297, 157] on icon at bounding box center [1296, 159] width 11 height 11
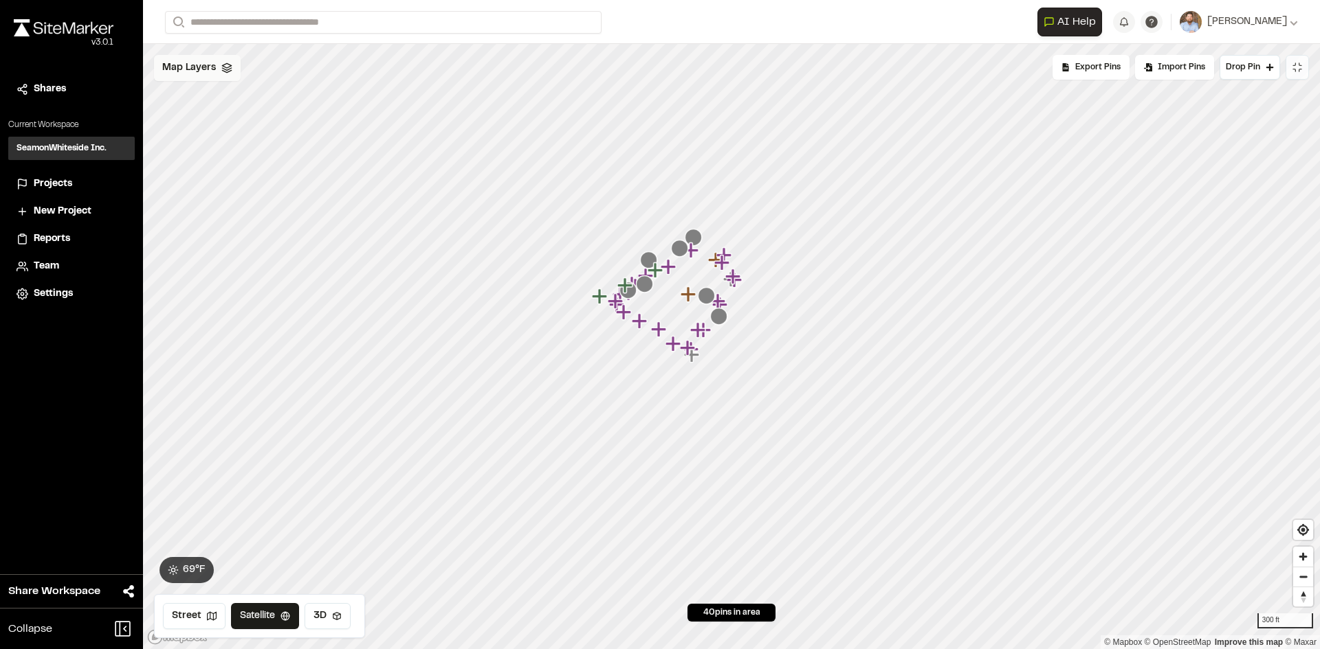
click at [187, 71] on span "Map Layers" at bounding box center [189, 67] width 54 height 15
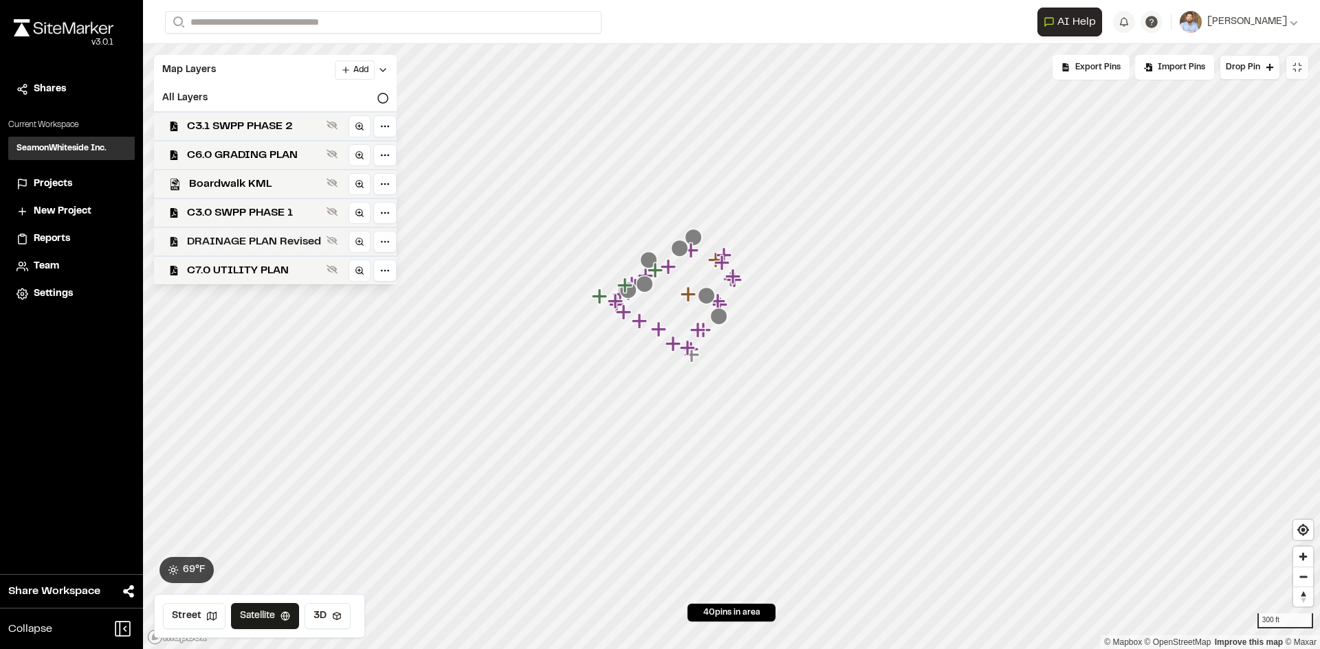
click at [259, 241] on span "DRAINAGE PLAN Revised" at bounding box center [254, 242] width 134 height 16
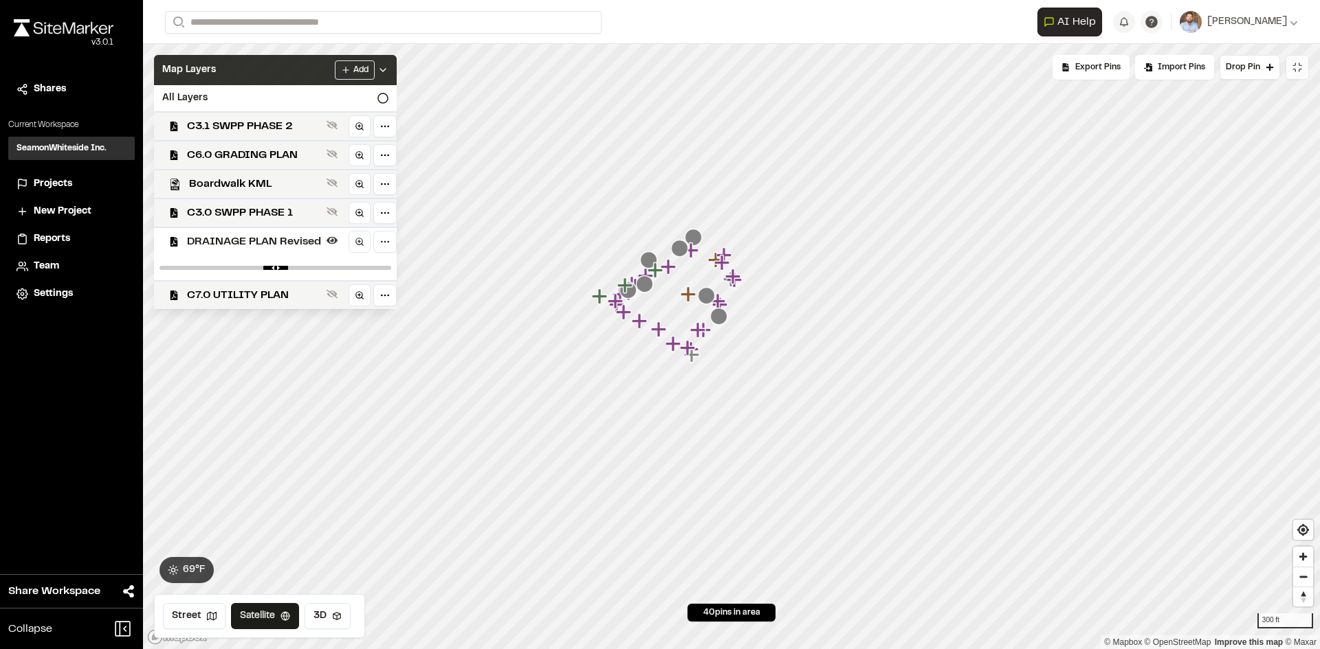
click at [385, 70] on icon at bounding box center [382, 70] width 11 height 11
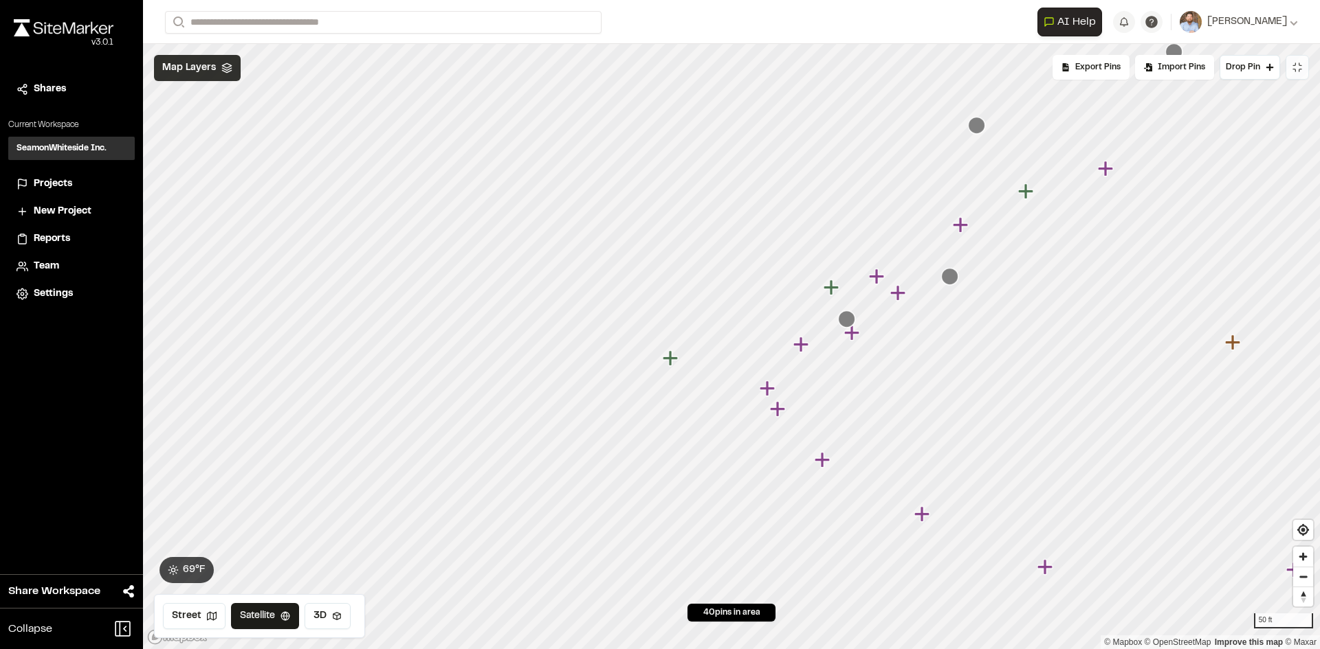
drag, startPoint x: 793, startPoint y: 377, endPoint x: 601, endPoint y: 360, distance: 193.1
click at [663, 360] on icon "Map marker" at bounding box center [670, 358] width 15 height 15
